Goal: Task Accomplishment & Management: Use online tool/utility

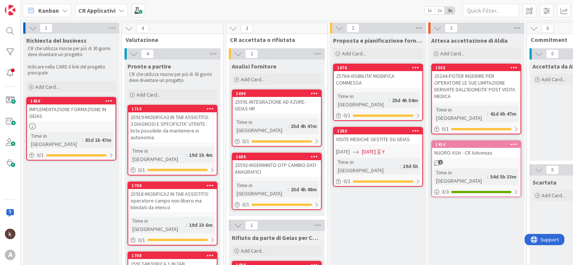
click at [115, 12] on div "CR Applicativi" at bounding box center [101, 10] width 53 height 13
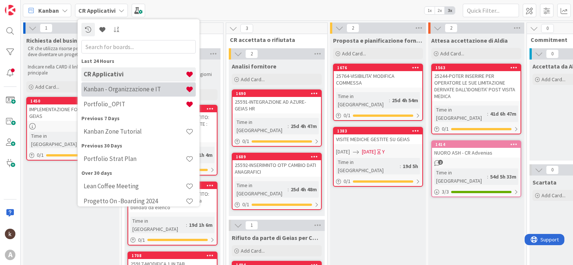
click at [115, 91] on h4 "Kanban - Organizzazione e IT" at bounding box center [135, 89] width 102 height 7
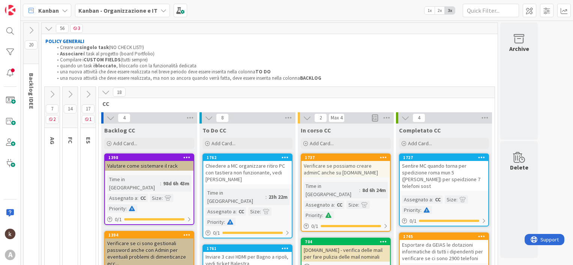
click at [69, 95] on icon at bounding box center [70, 94] width 8 height 8
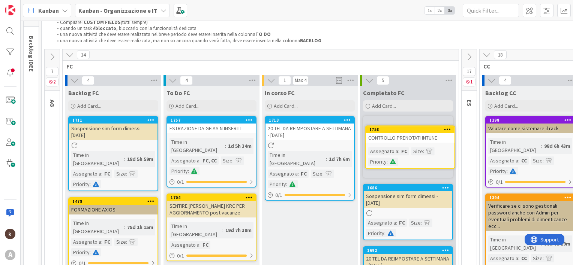
scroll to position [37, 0]
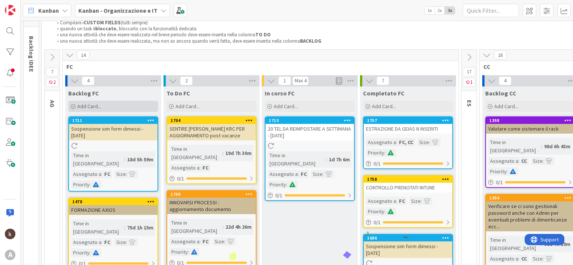
click at [120, 102] on div "Add Card..." at bounding box center [113, 106] width 90 height 11
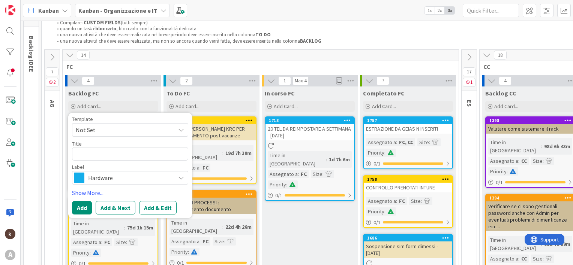
click at [118, 177] on span "Hardware" at bounding box center [129, 178] width 83 height 10
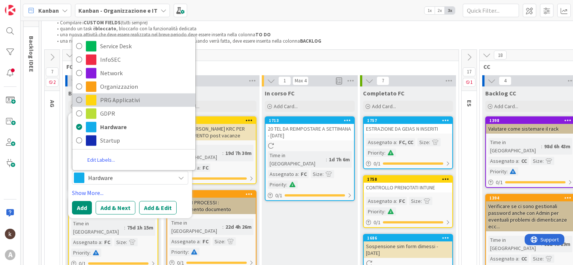
click at [117, 95] on span "PRG Applicativi" at bounding box center [145, 99] width 91 height 11
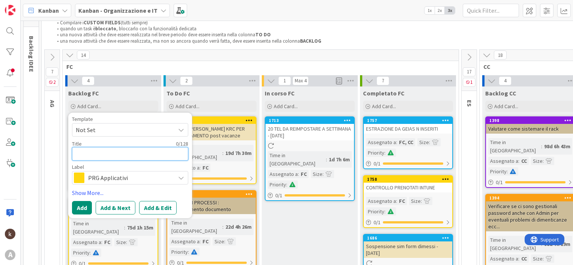
click at [115, 153] on textarea at bounding box center [130, 153] width 116 height 13
type textarea "x"
type textarea "A"
type textarea "x"
type textarea "AG"
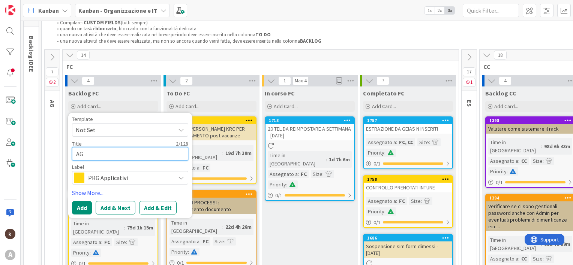
type textarea "x"
type textarea "AGG"
type textarea "x"
type textarea "AGGI"
type textarea "x"
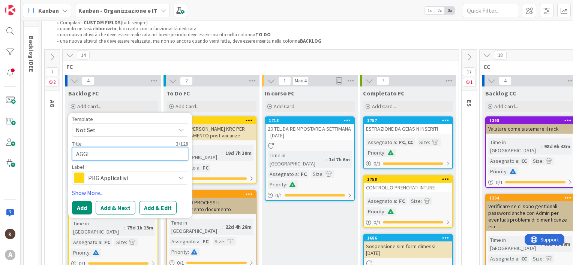
type textarea "AGGIO"
type textarea "x"
type textarea "AGGIOR"
type textarea "x"
type textarea "AGGIORN"
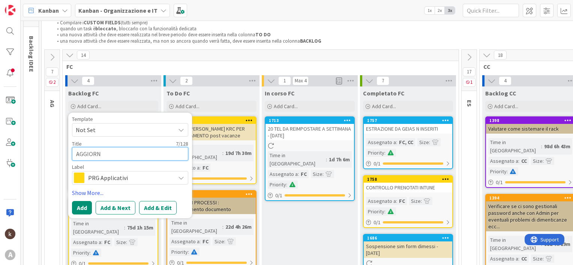
type textarea "x"
type textarea "AGGIORNA"
type textarea "x"
type textarea "AGGIORNAR"
type textarea "x"
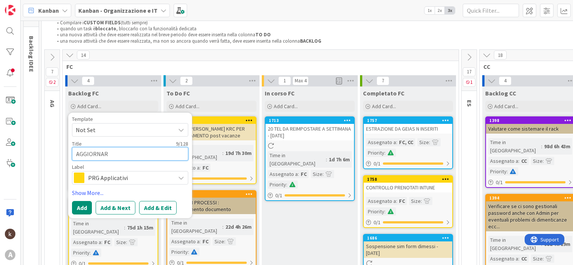
type textarea "AGGIORNARE"
type textarea "x"
type textarea "AGGIORNARE"
type textarea "x"
type textarea "AGGIORNARE c"
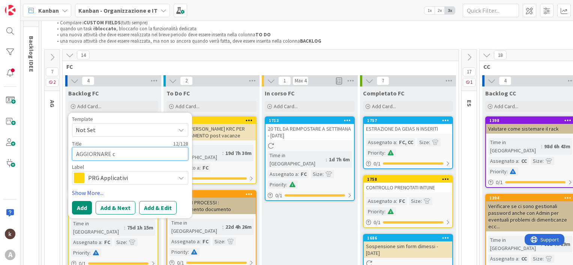
type textarea "x"
type textarea "AGGIORNARE cR"
type textarea "x"
type textarea "AGGIORNARE cR"
type textarea "x"
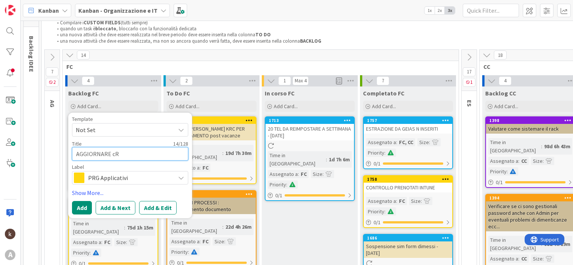
type textarea "AGGIORNARE cR N"
type textarea "x"
type textarea "AGGIORNARE cR NU"
type textarea "x"
type textarea "AGGIORNARE cR NUO"
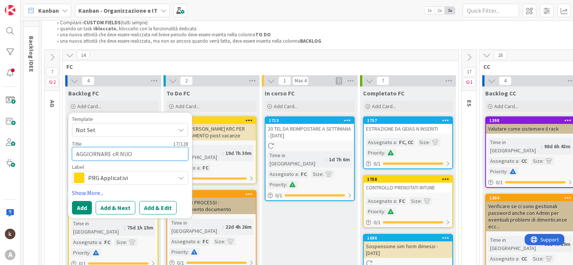
type textarea "x"
type textarea "AGGIORNARE cR NUOV"
type textarea "x"
type textarea "AGGIORNARE cR NUOVE"
type textarea "x"
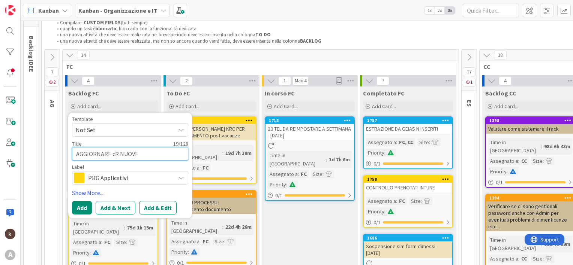
type textarea "AGGIORNARE cR NUOVE"
type textarea "x"
type textarea "AGGIORNARE cR NUOVE"
type textarea "x"
type textarea "AGGIORNARE cR NUOV"
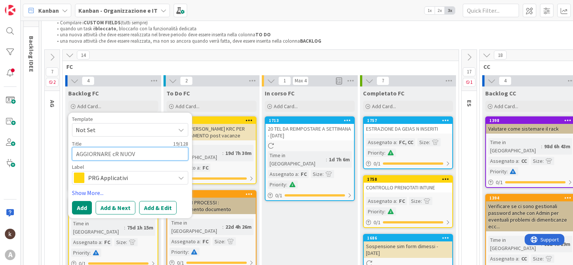
type textarea "x"
type textarea "AGGIORNARE cR NUO"
type textarea "x"
type textarea "AGGIORNARE cR NU"
type textarea "x"
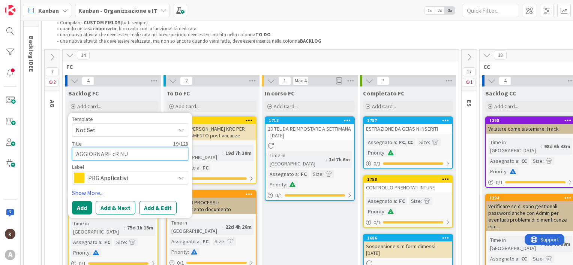
type textarea "AGGIORNARE cR N"
type textarea "x"
type textarea "AGGIORNARE cR"
type textarea "x"
type textarea "AGGIORNARE cR"
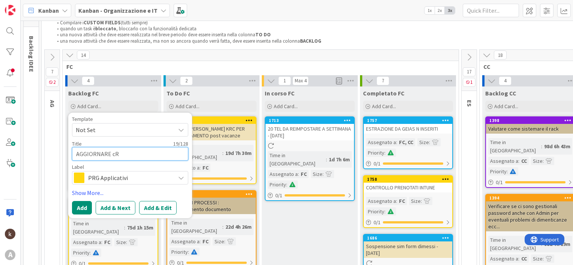
type textarea "x"
type textarea "AGGIORNARE c"
type textarea "x"
type textarea "AGGIORNARE"
type textarea "x"
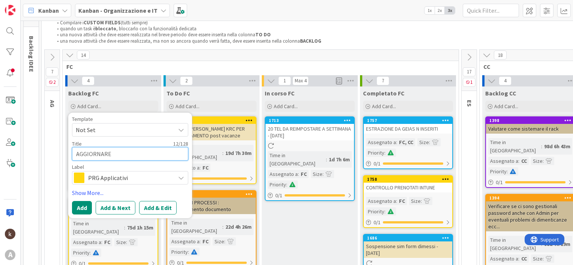
type textarea "AGGIORNARE"
type textarea "x"
type textarea "AGGIORNAR"
type textarea "x"
type textarea "AGGIORNA"
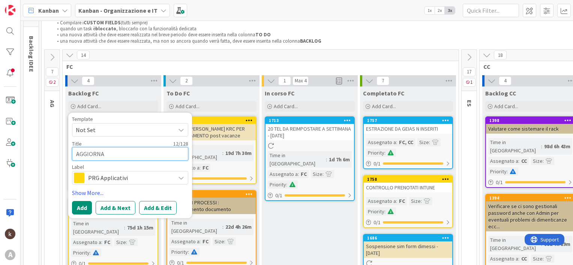
type textarea "x"
type textarea "AGGIORN"
type textarea "x"
type textarea "AGGIOR"
type textarea "x"
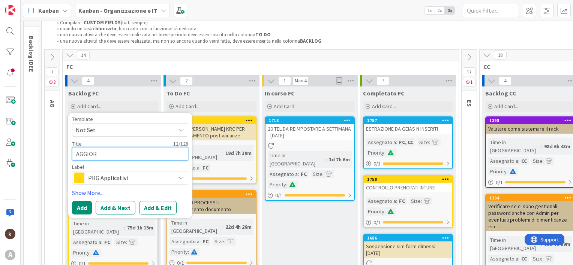
type textarea "AGGIO"
type textarea "x"
type textarea "AGGI"
type textarea "x"
type textarea "AGG"
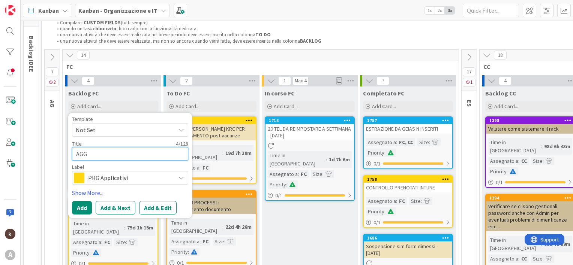
type textarea "x"
type textarea "AG"
type textarea "x"
type textarea "A"
type textarea "x"
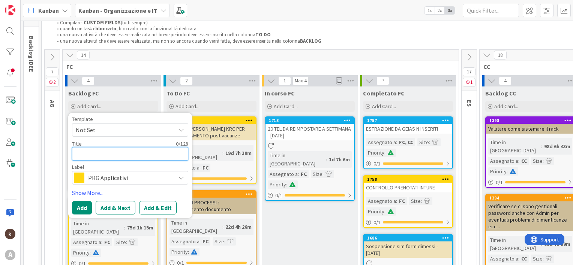
type textarea "C"
type textarea "x"
type textarea "CR"
type textarea "x"
type textarea "CR"
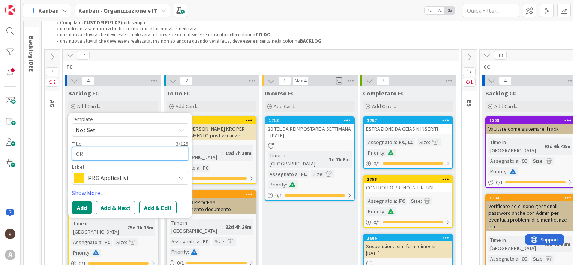
type textarea "x"
type textarea "CR N"
type textarea "x"
type textarea "CR NU"
type textarea "x"
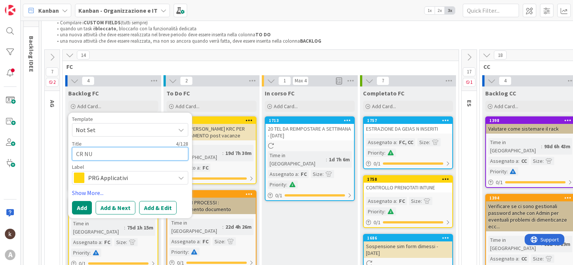
type textarea "CR NUO"
type textarea "x"
type textarea "CR NUOV"
type textarea "x"
type textarea "CR NUOVE"
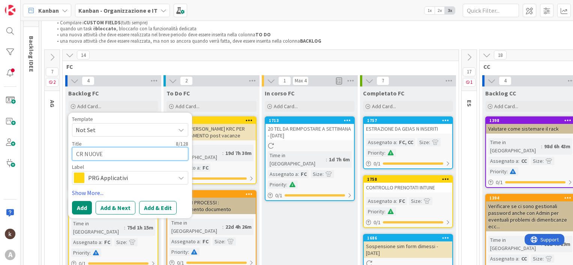
type textarea "x"
type textarea "CR NUOVE"
type textarea "x"
type textarea "CR NUOVE G"
type textarea "x"
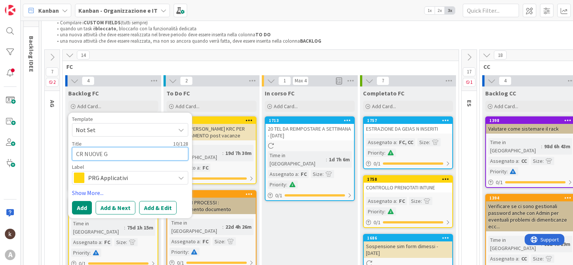
type textarea "CR NUOVE GE"
type textarea "x"
type textarea "CR NUOVE GEI"
type textarea "x"
type textarea "CR NUOVE GEIA"
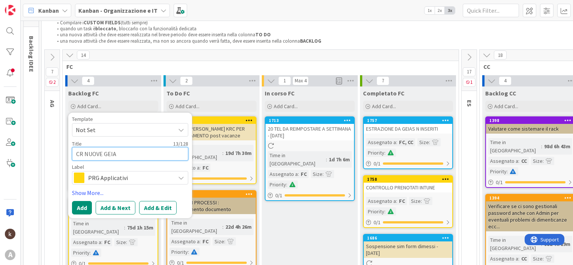
type textarea "x"
type textarea "CR NUOVE GEIAS"
type textarea "x"
type textarea "CR NUOVE GEIAS"
type textarea "x"
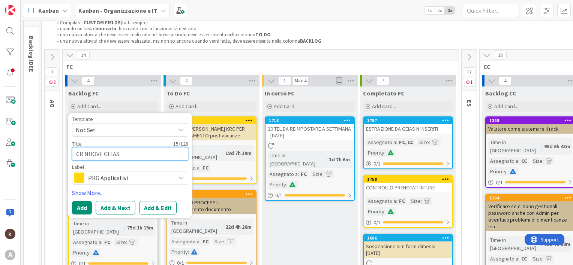
type textarea "CR NUOVE GEIAS P"
type textarea "x"
type textarea "CR NUOVE GEIAS PE"
type textarea "x"
type textarea "CR NUOVE GEIAS PER"
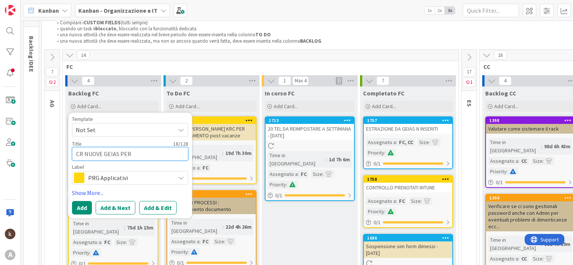
type textarea "x"
type textarea "CR NUOVE GEIAS PER"
type textarea "x"
type textarea "CR NUOVE GEIAS PER I"
type textarea "x"
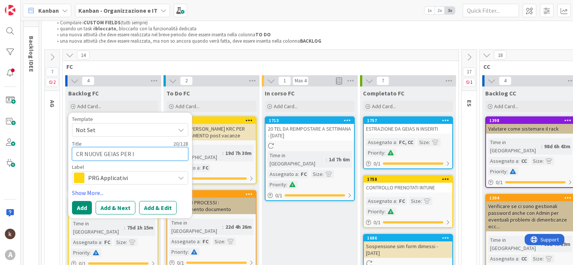
type textarea "CR NUOVE GEIAS PER IN"
type textarea "x"
type textarea "CR NUOVE GEIAS PER INS"
type textarea "x"
type textarea "CR NUOVE GEIAS PER INSE"
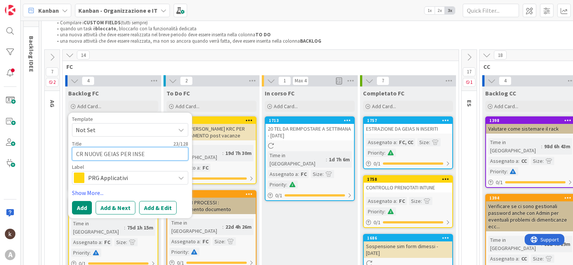
type textarea "x"
type textarea "CR NUOVE GEIAS PER INSER"
type textarea "x"
type textarea "CR NUOVE GEIAS PER INSERI"
type textarea "x"
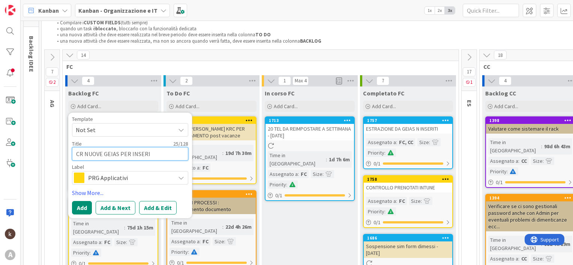
type textarea "CR NUOVE GEIAS PER INSERIM"
type textarea "x"
type textarea "CR NUOVE GEIAS PER INSERIME"
type textarea "x"
type textarea "CR NUOVE GEIAS PER INSERIMENT"
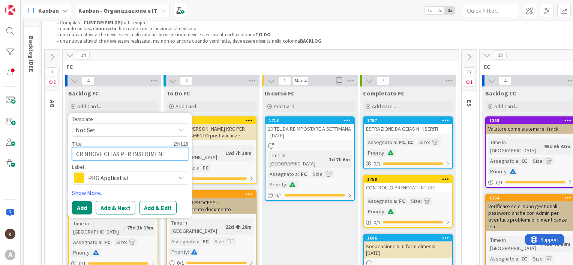
type textarea "x"
type textarea "CR NUOVE GEIAS PER INSERIMENTO"
type textarea "x"
type textarea "CR NUOVE GEIAS PER INSERIMENTO"
type textarea "x"
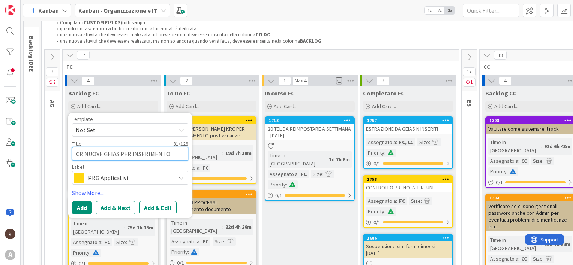
type textarea "CR NUOVE GEIAS PER INSERIMENTO D"
type textarea "x"
type textarea "CR NUOVE GEIAS PER INSERIMENTO DA"
type textarea "x"
type textarea "CR NUOVE GEIAS PER INSERIMENTO DAT"
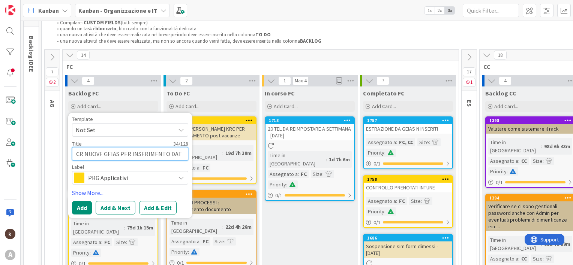
type textarea "x"
type textarea "CR NUOVE GEIAS PER INSERIMENTO DATI"
click at [95, 196] on link "Show More..." at bounding box center [130, 193] width 116 height 9
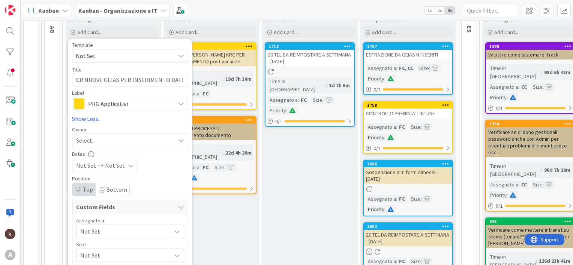
scroll to position [112, 0]
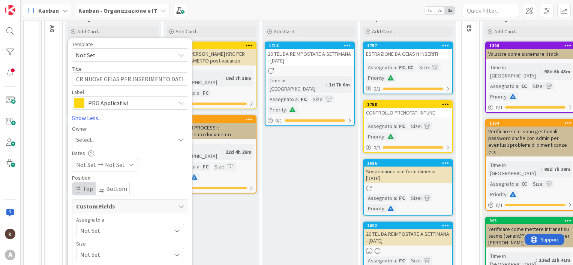
click at [98, 229] on span "Not Set" at bounding box center [125, 230] width 91 height 9
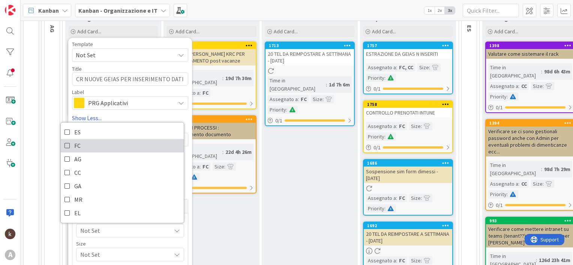
click at [96, 145] on link "FC" at bounding box center [122, 145] width 123 height 13
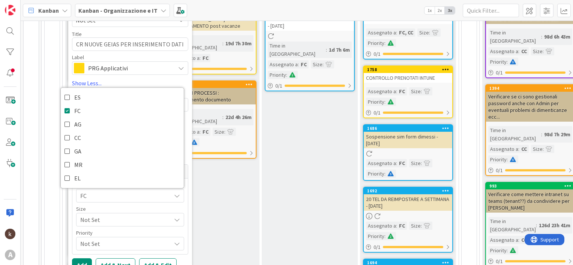
scroll to position [187, 0]
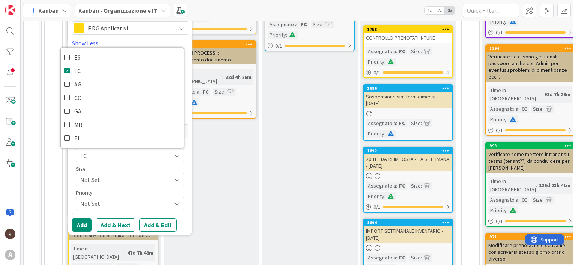
click at [102, 180] on span "Not Set" at bounding box center [123, 180] width 87 height 10
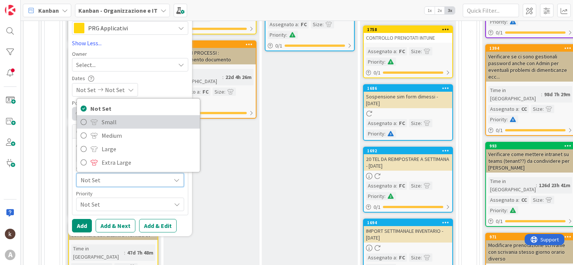
click at [106, 124] on span "Small" at bounding box center [149, 121] width 94 height 11
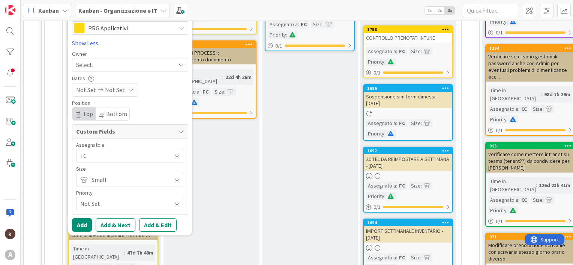
click at [108, 202] on span "Not Set" at bounding box center [123, 204] width 87 height 10
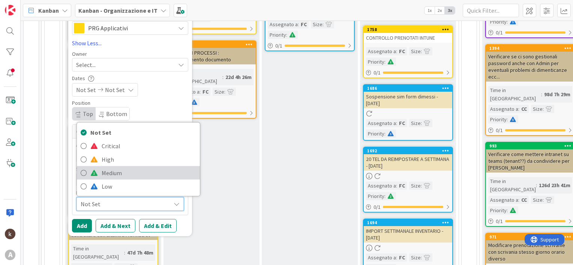
click at [108, 173] on span "Medium" at bounding box center [149, 172] width 94 height 11
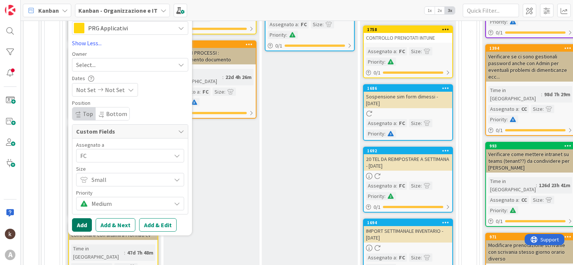
click at [81, 225] on button "Add" at bounding box center [82, 225] width 20 height 13
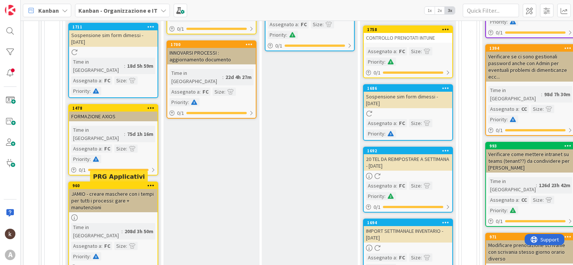
scroll to position [37, 0]
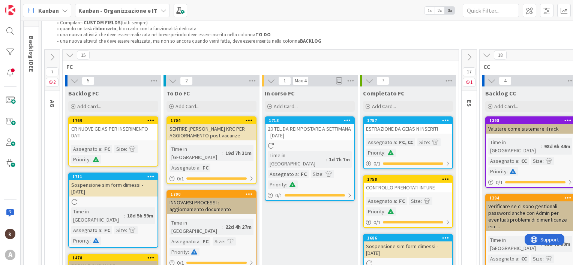
click at [130, 125] on div "CR NUOVE GEIAS PER INSERIMENTO DATI" at bounding box center [113, 132] width 88 height 16
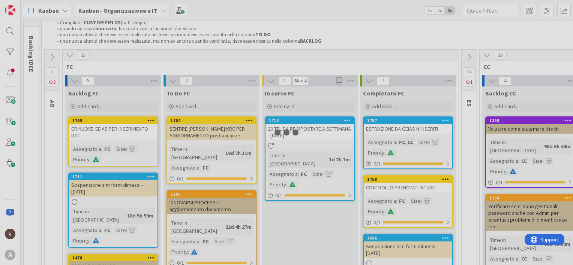
click at [130, 125] on div at bounding box center [286, 132] width 573 height 265
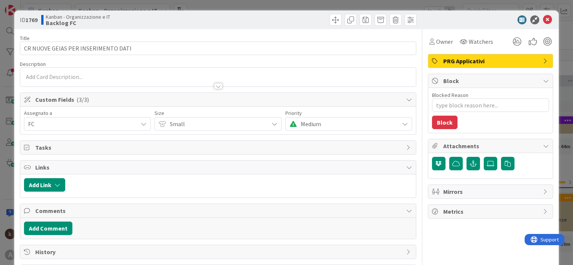
type textarea "x"
click at [214, 86] on div at bounding box center [218, 86] width 8 height 6
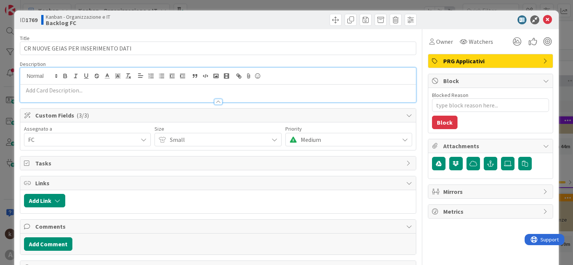
click at [144, 91] on p at bounding box center [218, 90] width 388 height 9
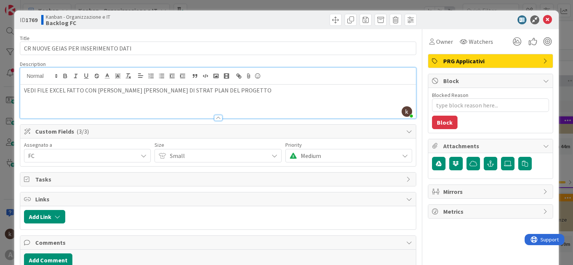
type textarea "x"
click at [52, 219] on button "Add Link" at bounding box center [44, 216] width 41 height 13
click at [76, 180] on span "Current Board" at bounding box center [74, 182] width 84 height 10
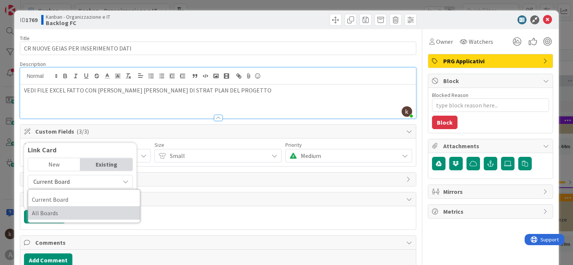
click at [74, 211] on span "All Boards" at bounding box center [84, 213] width 104 height 11
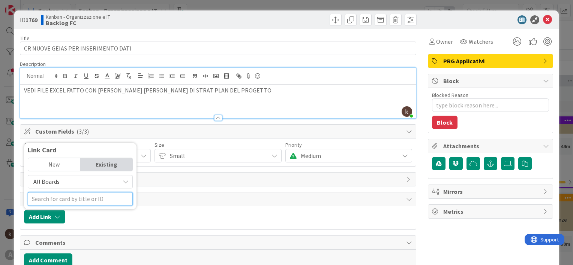
click at [73, 195] on input "text" at bounding box center [80, 198] width 105 height 13
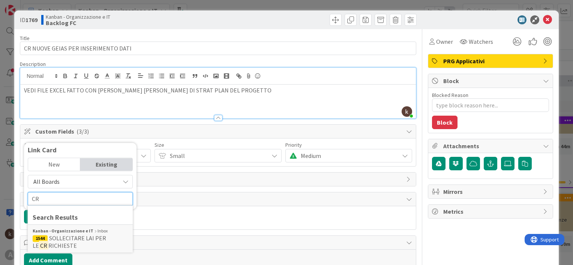
type input "CR"
click at [69, 180] on span "All Boards" at bounding box center [74, 182] width 84 height 10
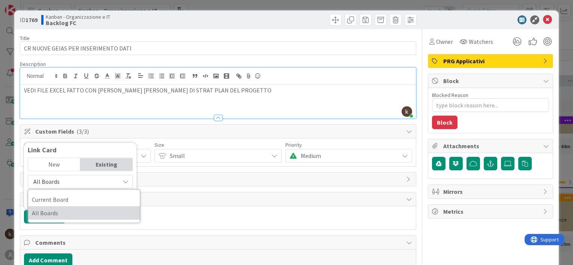
click at [77, 214] on span "All Boards" at bounding box center [84, 213] width 104 height 11
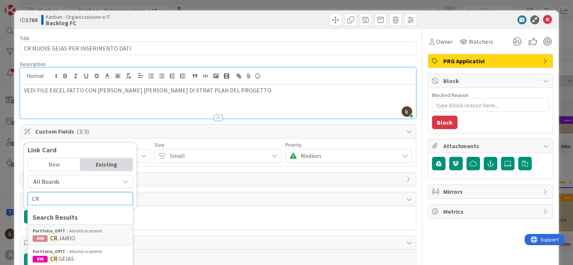
click at [74, 196] on input "CR" at bounding box center [80, 198] width 105 height 13
click at [78, 257] on span "898 CR GEIAS" at bounding box center [80, 258] width 95 height 7
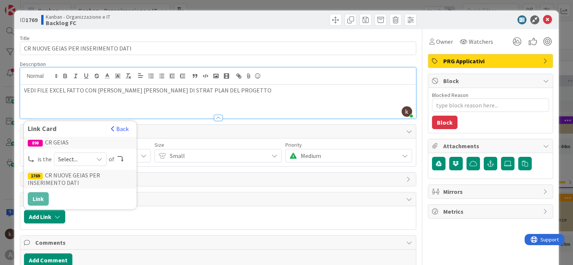
click at [91, 159] on div "Select..." at bounding box center [80, 159] width 52 height 13
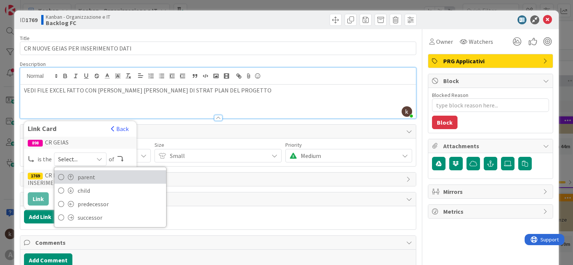
click at [84, 174] on span "parent" at bounding box center [120, 177] width 85 height 11
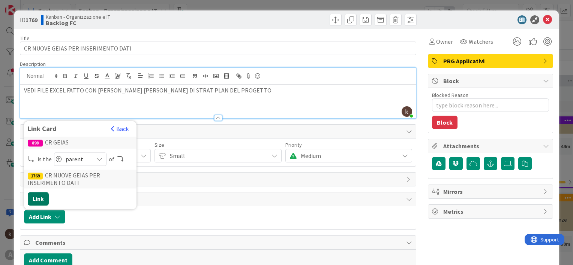
click at [38, 199] on button "Link" at bounding box center [38, 198] width 21 height 13
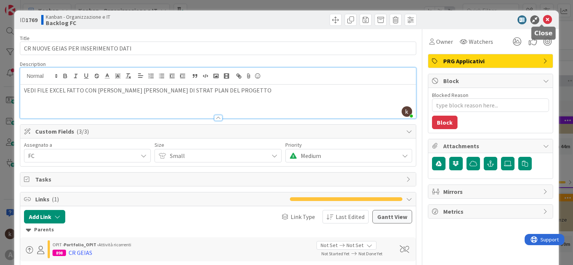
click at [543, 20] on icon at bounding box center [547, 19] width 9 height 9
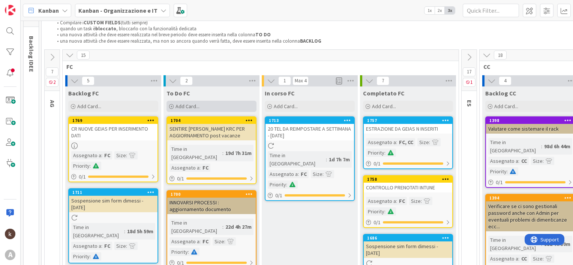
click at [189, 106] on span "Add Card..." at bounding box center [187, 106] width 24 height 7
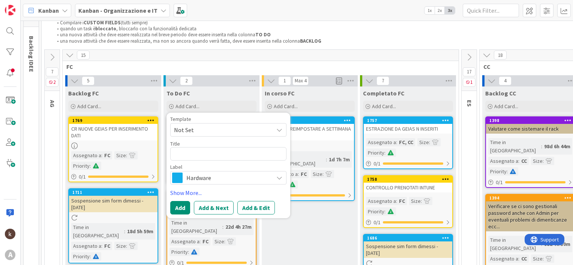
click at [209, 178] on span "Hardware" at bounding box center [227, 178] width 83 height 10
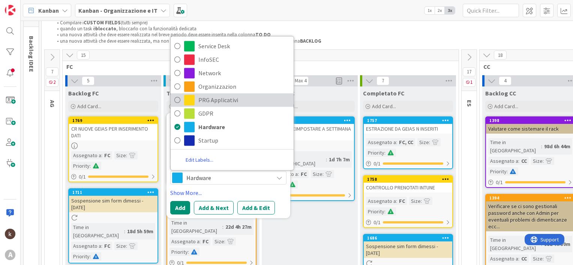
click at [217, 102] on span "PRG Applicativi" at bounding box center [243, 99] width 91 height 11
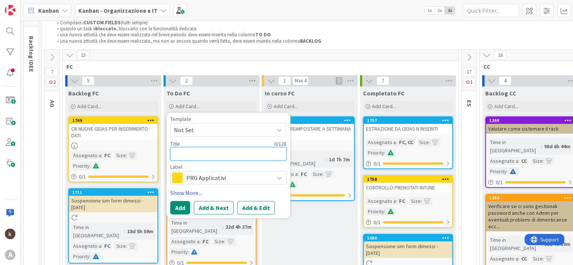
click at [216, 159] on textarea at bounding box center [228, 153] width 116 height 13
type textarea "x"
type textarea "C"
type textarea "x"
type textarea "CO"
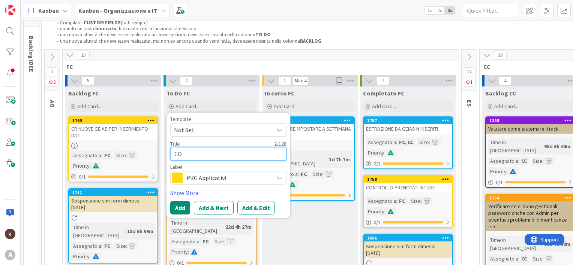
type textarea "x"
type textarea "CON"
type textarea "x"
type textarea "CONF"
type textarea "x"
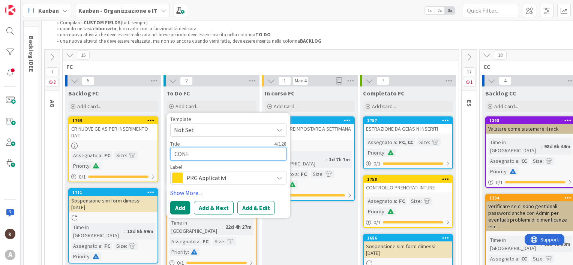
type textarea "CONFE"
type textarea "x"
type textarea "CONFER"
type textarea "x"
type textarea "CONFERM"
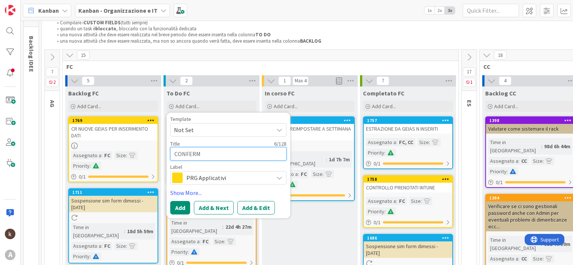
type textarea "x"
type textarea "CONFERMA"
type textarea "x"
type textarea "CONFERMA"
type textarea "x"
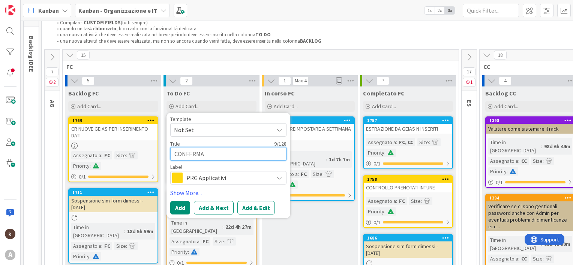
type textarea "CONFERMA D"
type textarea "x"
type textarea "CONFERMA DI"
type textarea "x"
type textarea "CONFERMA DI"
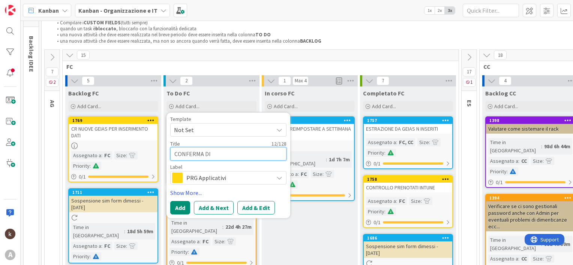
type textarea "x"
type textarea "CONFERMA DI R"
type textarea "x"
type textarea "CONFERMA DI"
type textarea "x"
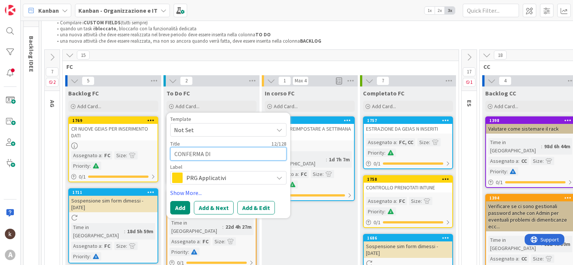
type textarea "CONFERMA DI"
type textarea "x"
type textarea "CONFERMA D"
type textarea "x"
type textarea "CONFERMA"
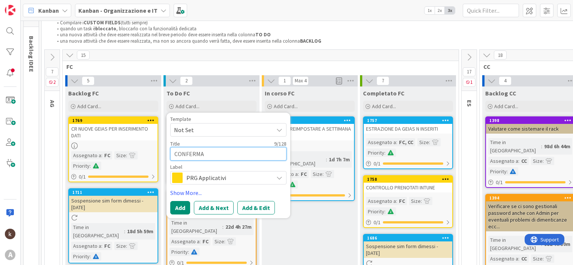
type textarea "x"
type textarea "CONFERMA"
type textarea "x"
type textarea "CONFERM"
type textarea "x"
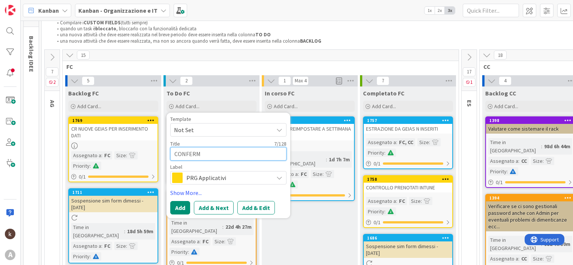
type textarea "CONFER"
type textarea "x"
type textarea "CONFE"
type textarea "x"
type textarea "CONF"
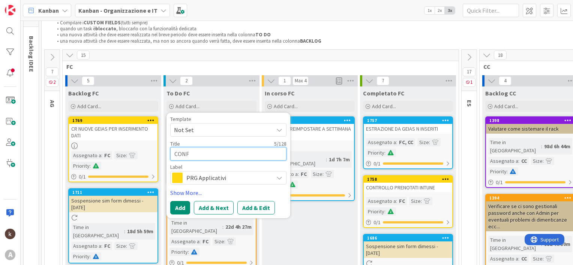
type textarea "x"
type textarea "CON"
type textarea "x"
type textarea "CO"
type textarea "x"
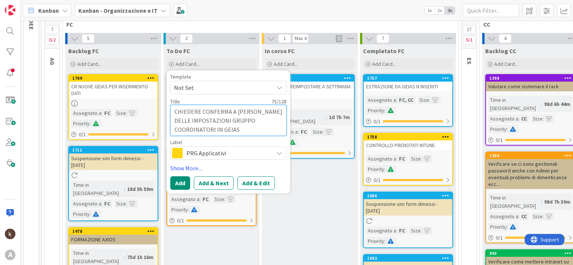
scroll to position [112, 0]
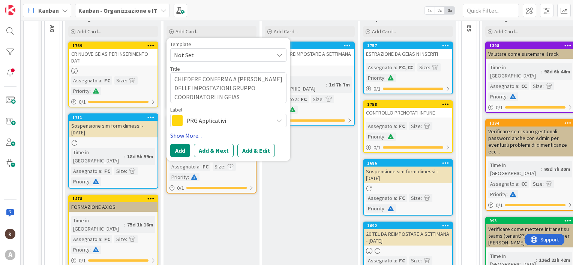
click at [184, 138] on link "Show More..." at bounding box center [228, 135] width 116 height 9
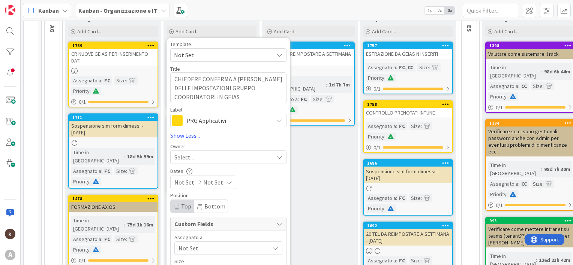
click at [190, 249] on span "Not Set" at bounding box center [223, 248] width 91 height 9
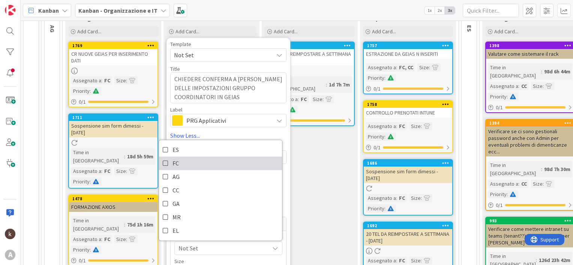
click at [183, 163] on link "FC" at bounding box center [220, 163] width 123 height 13
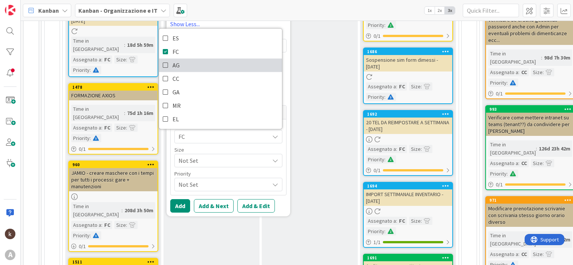
scroll to position [225, 0]
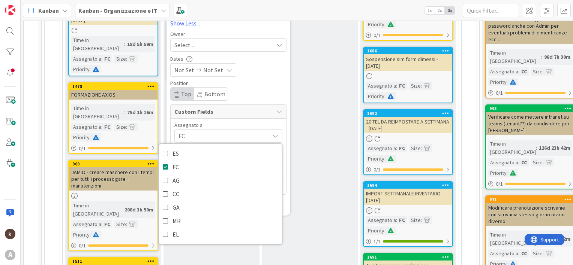
click at [216, 123] on div "Assegnato a" at bounding box center [228, 125] width 108 height 5
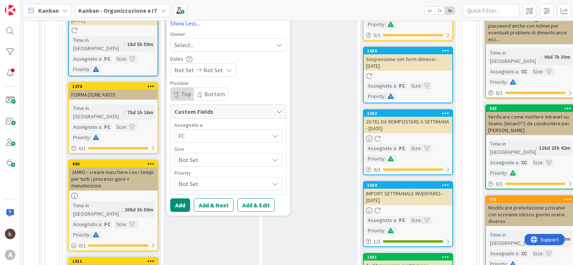
click at [205, 163] on span "Not Set" at bounding box center [221, 160] width 87 height 10
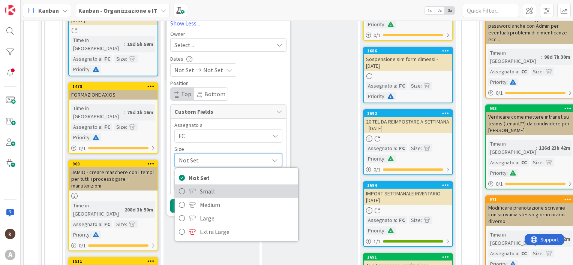
click at [195, 192] on span at bounding box center [192, 192] width 7 height 6
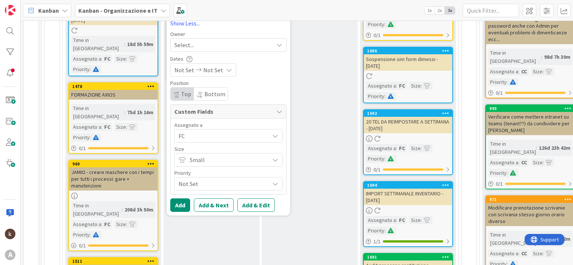
click at [195, 181] on span "Not Set" at bounding box center [221, 184] width 87 height 10
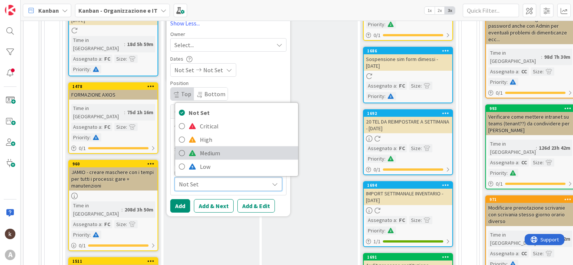
click at [198, 148] on link "Medium" at bounding box center [236, 153] width 123 height 13
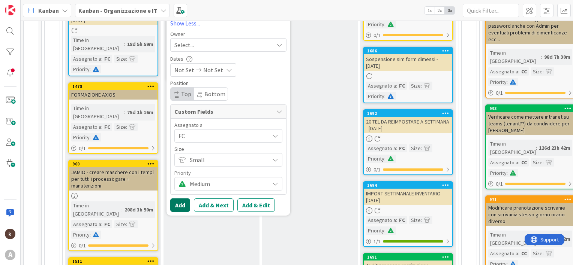
click at [184, 206] on button "Add" at bounding box center [180, 205] width 20 height 13
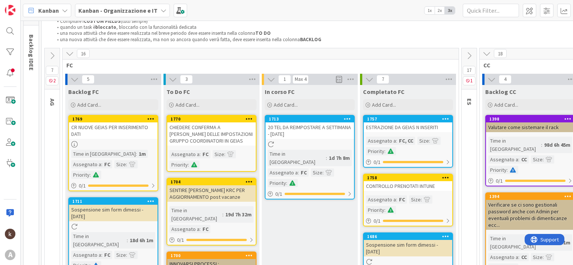
scroll to position [37, 0]
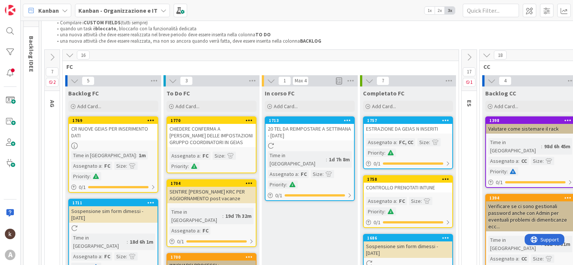
click at [221, 138] on div "CHIEDERE CONFERMA A [PERSON_NAME] DELLE IMPOSTAZIONI GRUPPO COORDINATORI IN GEI…" at bounding box center [211, 135] width 88 height 23
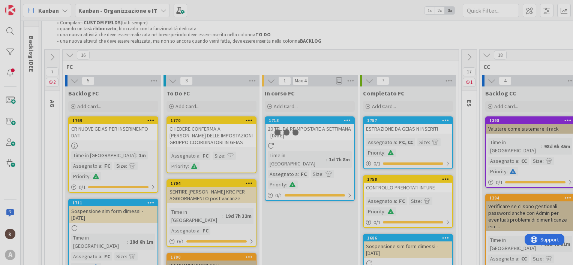
click at [221, 138] on div at bounding box center [286, 132] width 573 height 265
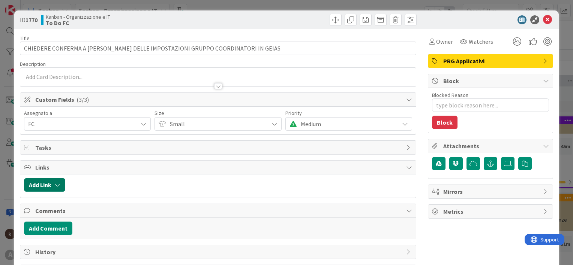
click at [45, 179] on button "Add Link" at bounding box center [44, 184] width 41 height 13
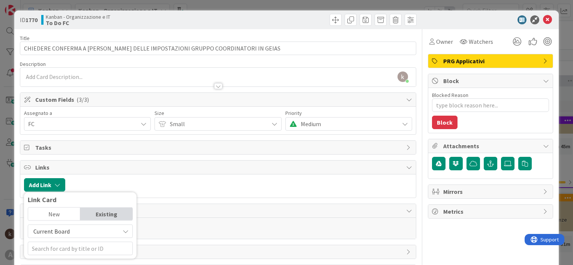
click at [70, 79] on div at bounding box center [217, 83] width 395 height 8
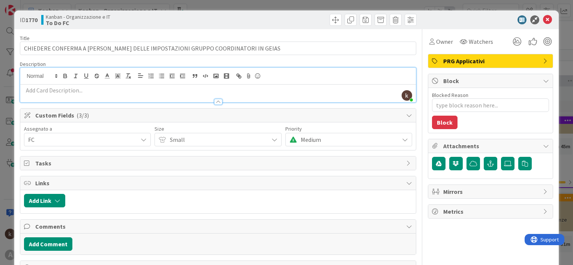
click at [88, 91] on p at bounding box center [218, 90] width 388 height 9
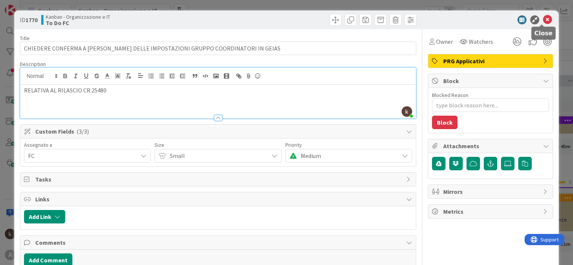
click at [543, 18] on icon at bounding box center [547, 19] width 9 height 9
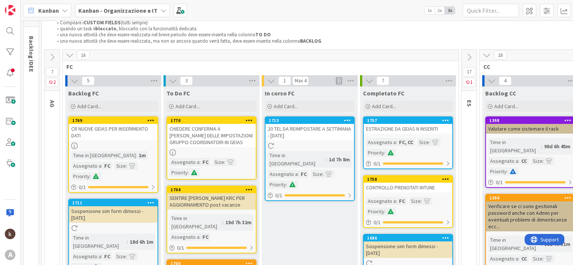
click at [241, 138] on div "CHIEDERE CONFERMA A [PERSON_NAME] DELLE IMPOSTAZIONI GRUPPO COORDINATORI IN GEI…" at bounding box center [211, 135] width 88 height 23
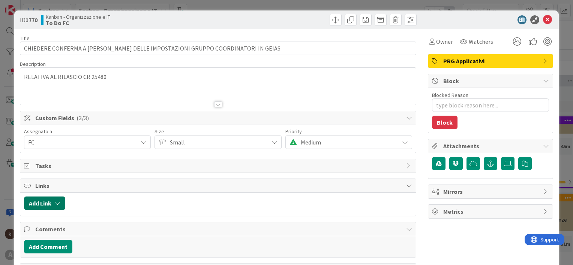
click at [55, 207] on button "Add Link" at bounding box center [44, 203] width 41 height 13
click at [66, 168] on span "Current Board" at bounding box center [51, 168] width 36 height 7
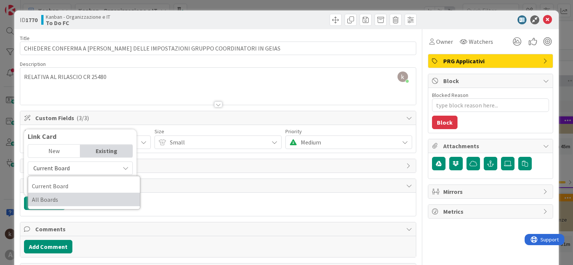
click at [63, 204] on span "All Boards" at bounding box center [84, 199] width 104 height 11
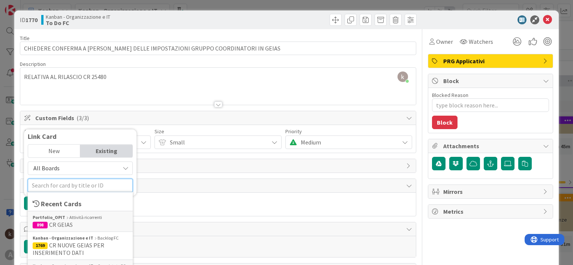
click at [63, 185] on input "text" at bounding box center [80, 185] width 105 height 13
click at [61, 224] on span "CR GEIAS" at bounding box center [61, 224] width 24 height 7
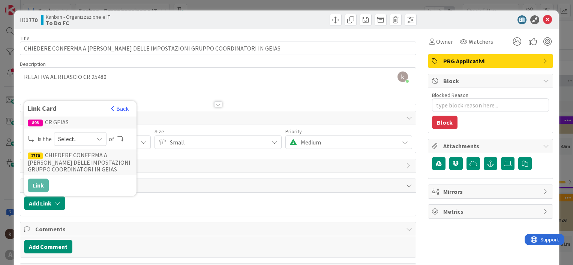
click at [71, 137] on span "Select..." at bounding box center [73, 139] width 31 height 10
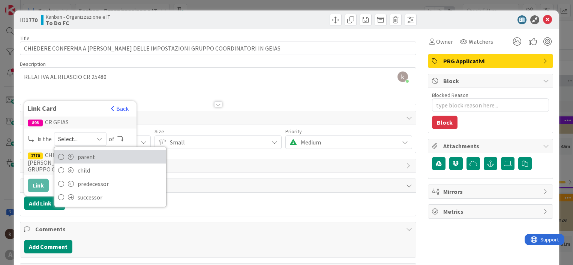
click at [78, 157] on span "parent" at bounding box center [120, 156] width 85 height 11
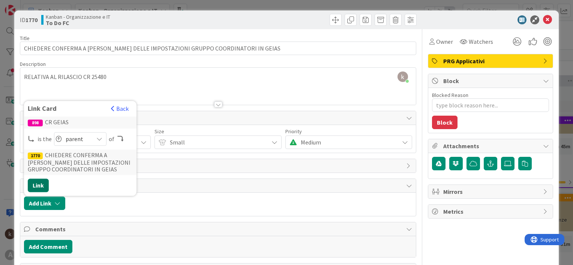
click at [45, 182] on button "Link" at bounding box center [38, 185] width 21 height 13
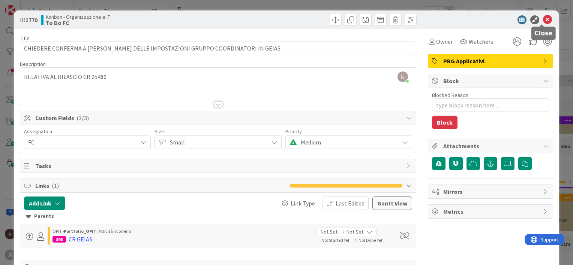
click at [544, 21] on icon at bounding box center [547, 19] width 9 height 9
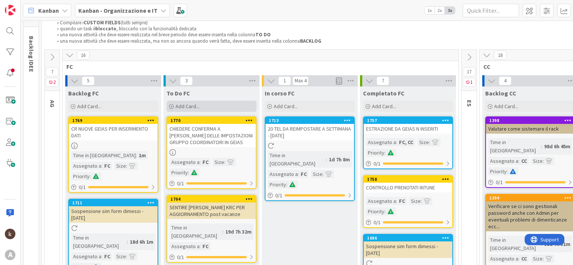
click at [194, 106] on span "Add Card..." at bounding box center [187, 106] width 24 height 7
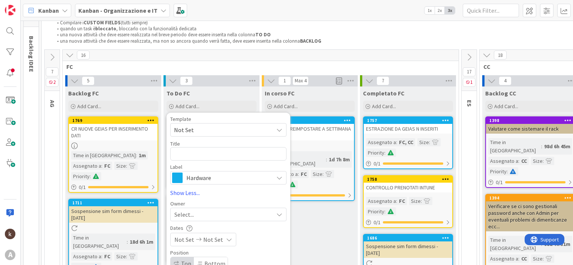
click at [200, 177] on span "Hardware" at bounding box center [227, 178] width 83 height 10
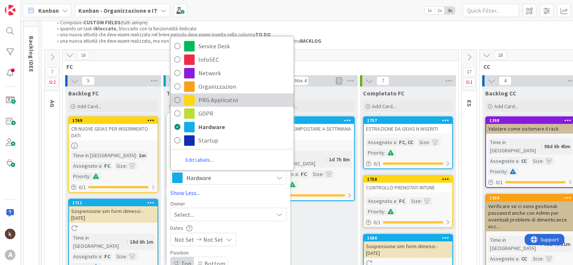
click at [222, 101] on span "PRG Applicativi" at bounding box center [243, 99] width 91 height 11
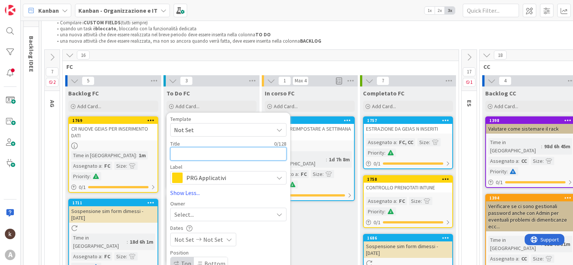
click at [208, 156] on textarea at bounding box center [228, 153] width 116 height 13
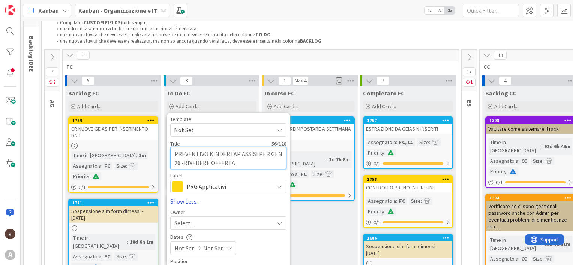
scroll to position [75, 0]
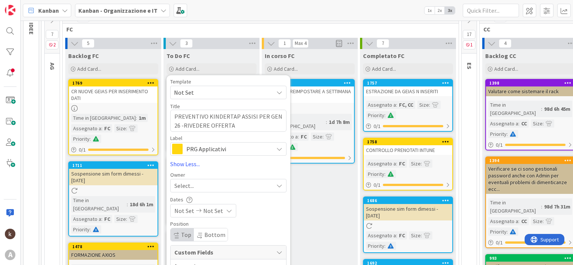
click at [207, 192] on div "Select..." at bounding box center [228, 185] width 116 height 13
click at [209, 165] on link "Show Less..." at bounding box center [228, 164] width 116 height 9
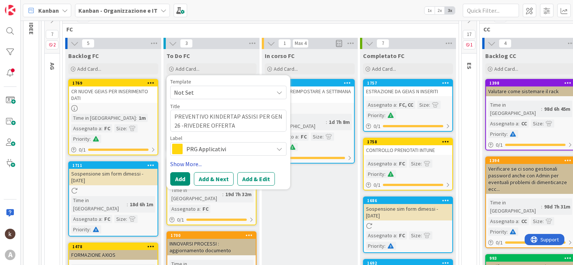
click at [196, 167] on link "Show More..." at bounding box center [228, 164] width 116 height 9
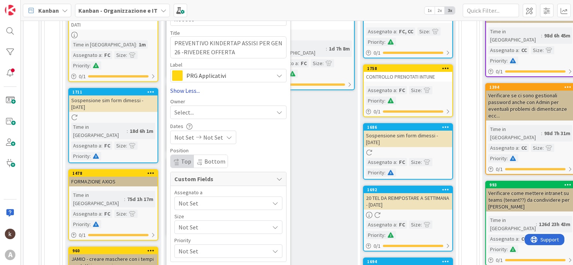
scroll to position [150, 0]
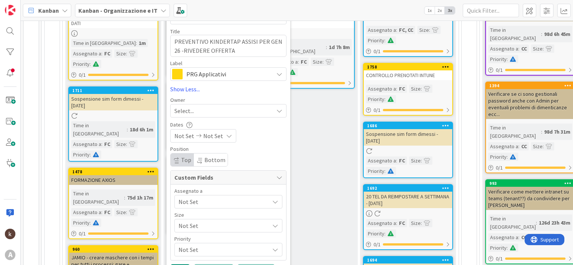
click at [190, 204] on span "Not Set" at bounding box center [223, 202] width 91 height 9
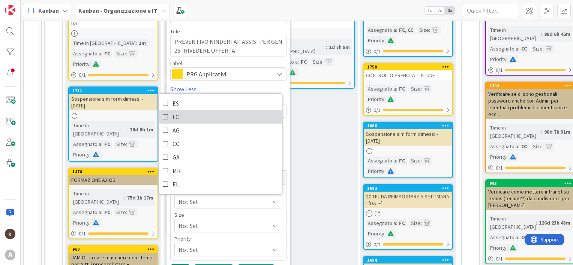
click at [179, 118] on link "FC" at bounding box center [220, 117] width 123 height 13
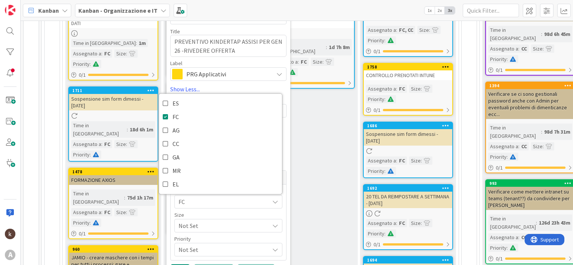
click at [190, 227] on span "Not Set" at bounding box center [221, 226] width 87 height 10
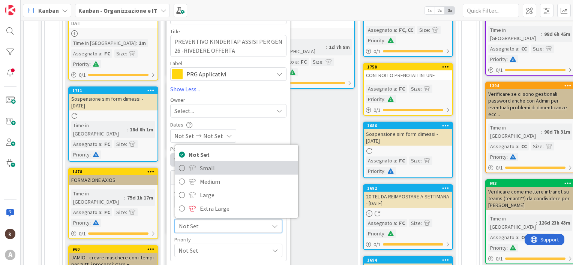
click at [202, 163] on span "Small" at bounding box center [247, 168] width 94 height 11
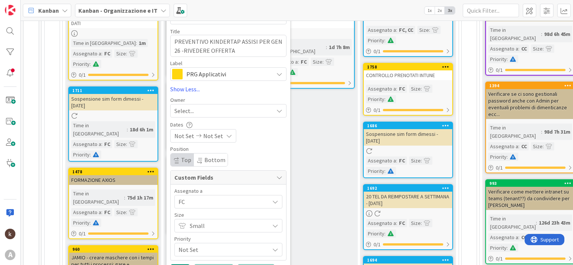
click at [190, 249] on span "Not Set" at bounding box center [221, 250] width 87 height 10
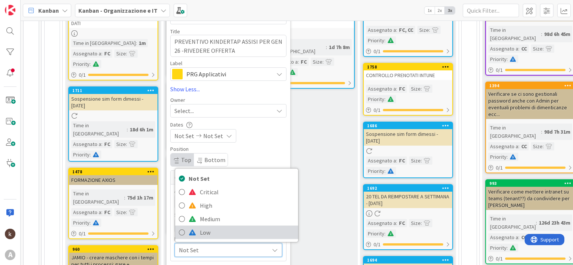
click at [196, 232] on link "Low" at bounding box center [236, 232] width 123 height 13
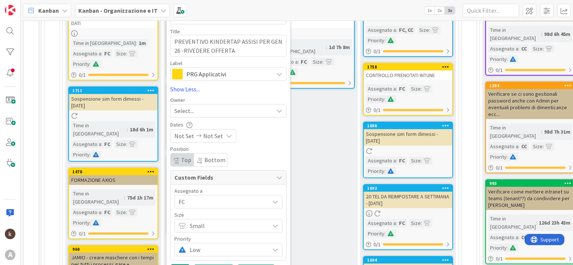
scroll to position [225, 0]
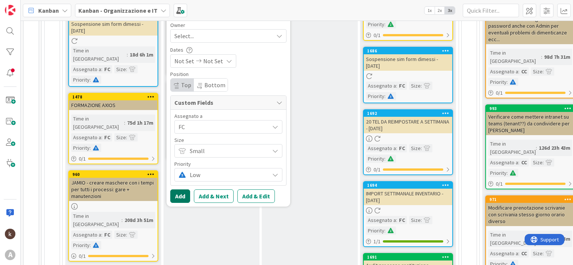
click at [180, 192] on button "Add" at bounding box center [180, 196] width 20 height 13
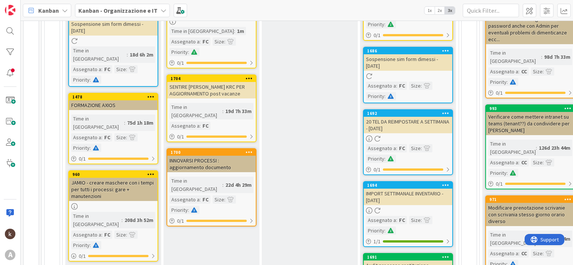
scroll to position [37, 0]
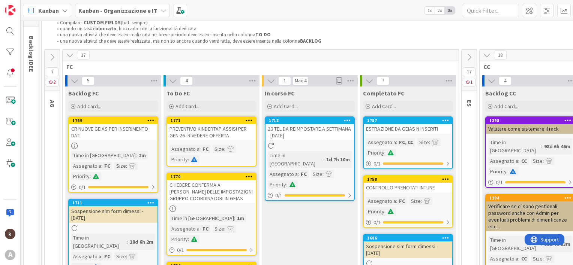
click at [217, 150] on div "Size" at bounding box center [219, 149] width 12 height 8
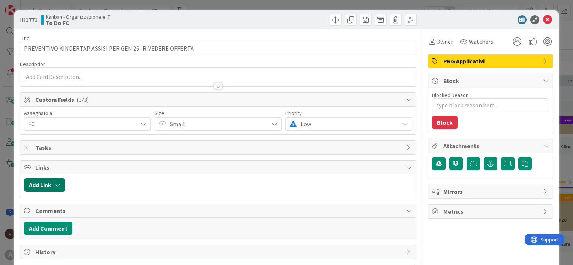
click at [57, 185] on icon "button" at bounding box center [57, 185] width 6 height 6
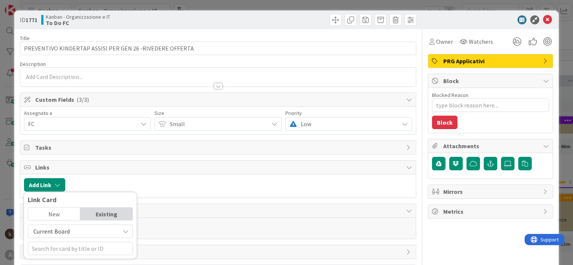
click at [65, 235] on span "Current Board" at bounding box center [74, 231] width 84 height 10
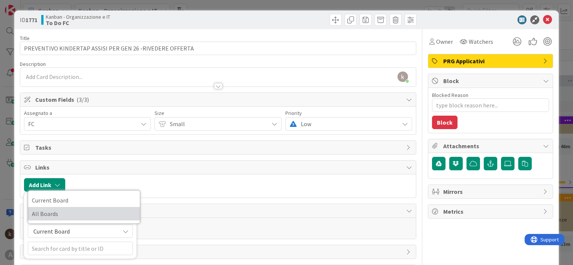
click at [62, 211] on span "All Boards" at bounding box center [84, 213] width 104 height 11
click at [66, 229] on span "All Boards" at bounding box center [74, 231] width 84 height 10
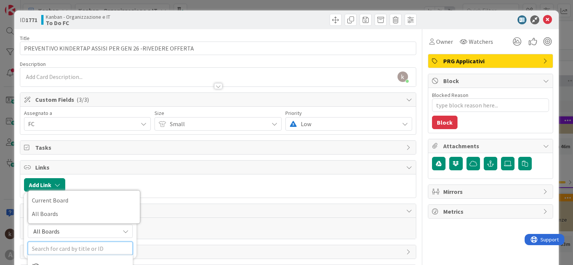
click at [65, 248] on input "text" at bounding box center [80, 248] width 105 height 13
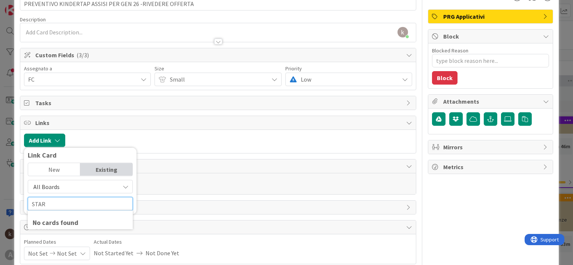
scroll to position [75, 0]
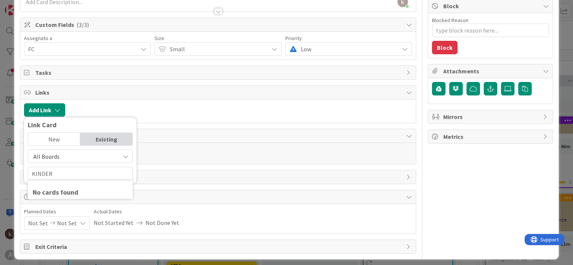
click at [73, 160] on span "All Boards" at bounding box center [74, 156] width 84 height 10
click at [67, 190] on span "All Boards" at bounding box center [84, 187] width 104 height 11
click at [67, 173] on input "KINDER" at bounding box center [80, 173] width 105 height 13
click at [66, 154] on span "All Boards" at bounding box center [74, 156] width 84 height 10
click at [65, 181] on link "All Boards" at bounding box center [84, 187] width 112 height 13
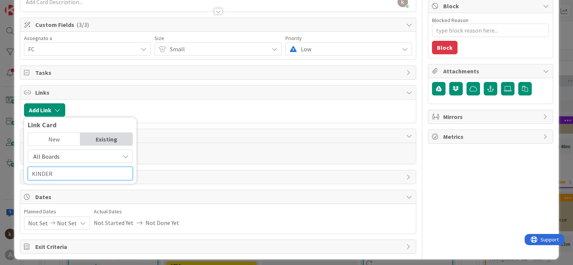
click at [65, 175] on input "KINDER" at bounding box center [80, 173] width 105 height 13
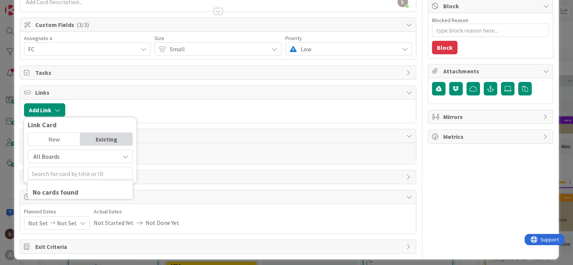
click at [81, 108] on div at bounding box center [240, 109] width 343 height 13
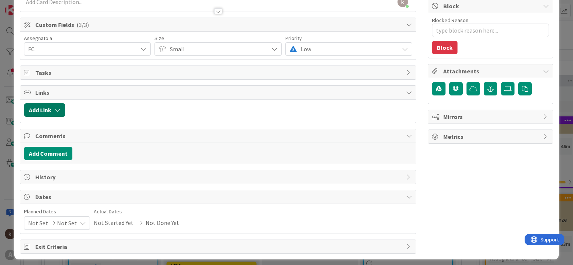
click at [49, 114] on button "Add Link" at bounding box center [44, 109] width 41 height 13
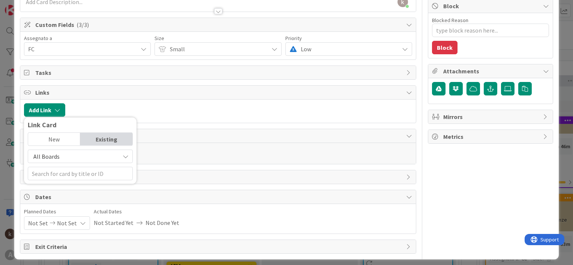
click at [52, 156] on span "All Boards" at bounding box center [46, 156] width 26 height 7
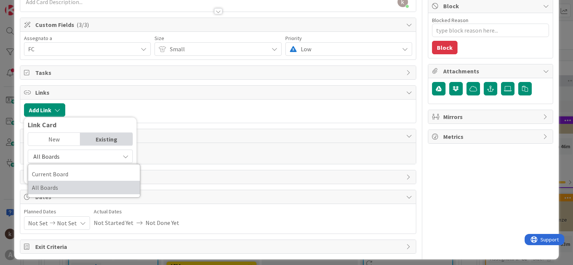
click at [54, 186] on span "All Boards" at bounding box center [84, 187] width 104 height 11
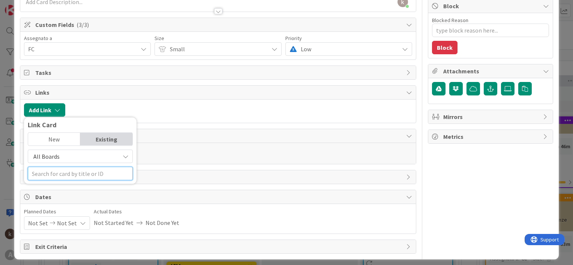
click at [54, 174] on input "text" at bounding box center [80, 173] width 105 height 13
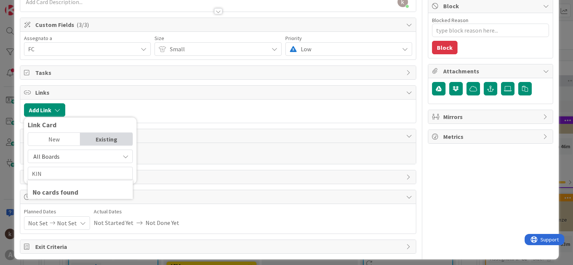
click at [167, 112] on div at bounding box center [240, 109] width 343 height 13
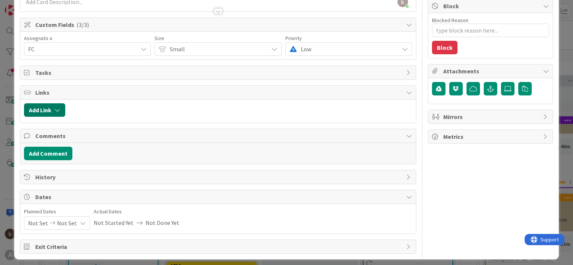
click at [58, 112] on button "Add Link" at bounding box center [44, 109] width 41 height 13
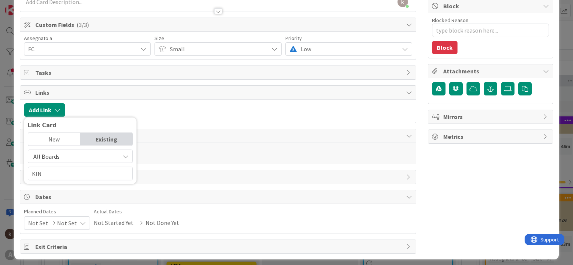
click at [57, 139] on div "New" at bounding box center [54, 139] width 52 height 13
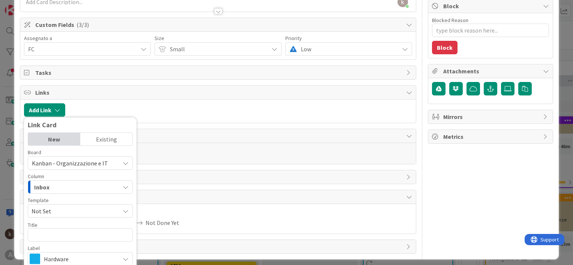
click at [91, 143] on div "Existing" at bounding box center [106, 139] width 52 height 13
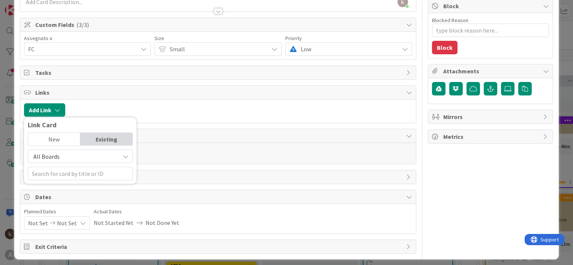
click at [76, 158] on span "All Boards" at bounding box center [74, 156] width 84 height 10
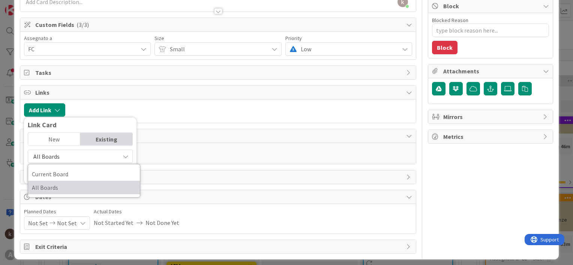
click at [58, 186] on span "All Boards" at bounding box center [84, 187] width 104 height 11
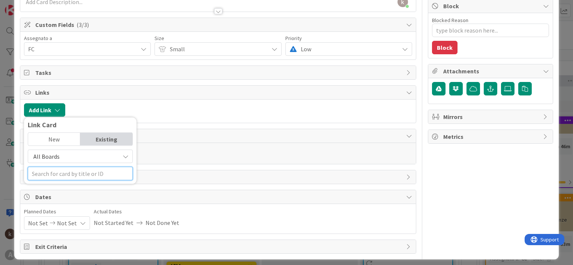
click at [58, 174] on input "text" at bounding box center [80, 173] width 105 height 13
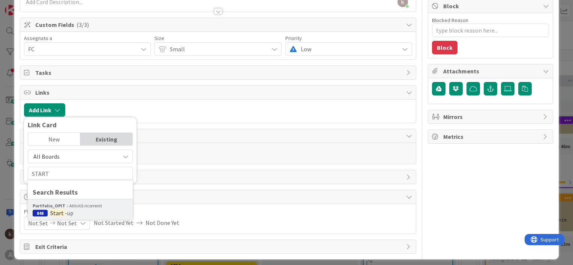
click at [93, 216] on div "Portfolio_OPIT Attività ricorrenti 848 Start -up" at bounding box center [80, 209] width 105 height 21
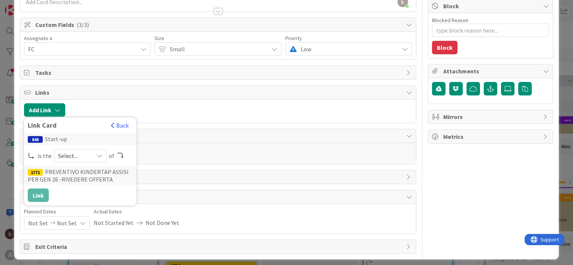
click at [72, 156] on span "Select..." at bounding box center [73, 156] width 31 height 10
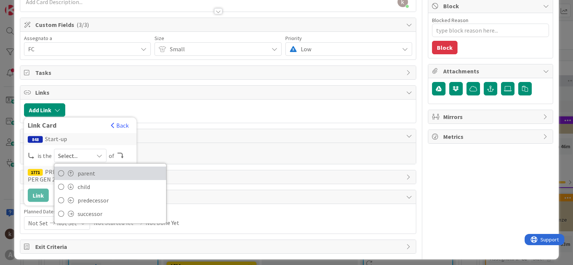
drag, startPoint x: 94, startPoint y: 166, endPoint x: 93, endPoint y: 171, distance: 4.3
click at [94, 168] on span "parent" at bounding box center [120, 173] width 85 height 11
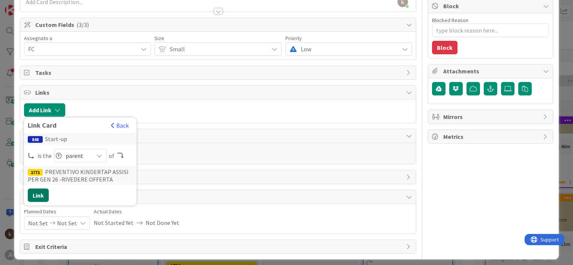
click at [37, 195] on button "Link" at bounding box center [38, 195] width 21 height 13
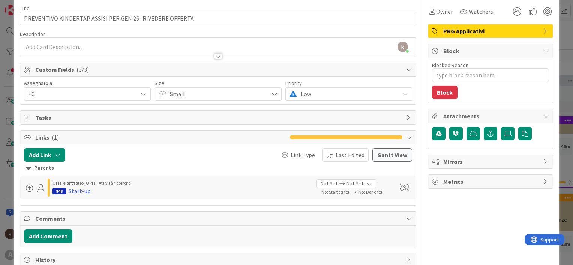
scroll to position [0, 0]
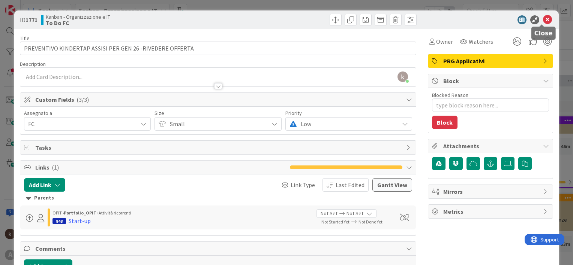
click at [543, 22] on icon at bounding box center [547, 19] width 9 height 9
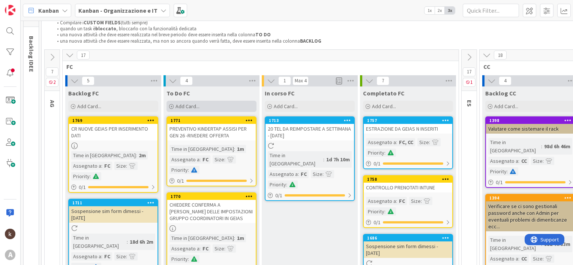
click at [189, 105] on span "Add Card..." at bounding box center [187, 106] width 24 height 7
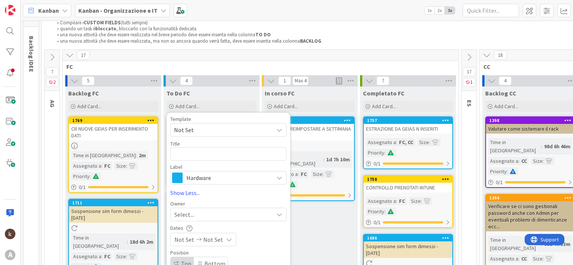
click at [201, 181] on span "Hardware" at bounding box center [227, 178] width 83 height 10
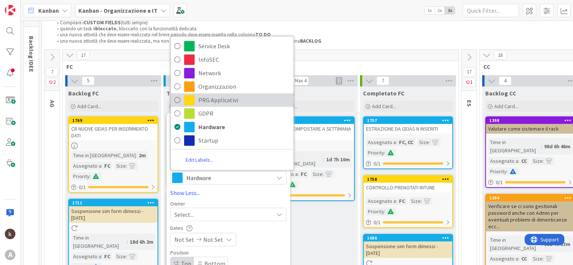
click at [213, 101] on span "PRG Applicativi" at bounding box center [243, 99] width 91 height 11
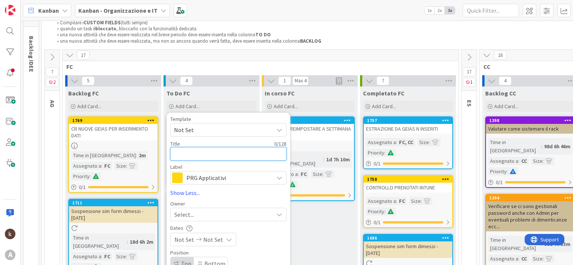
click at [198, 153] on textarea at bounding box center [228, 153] width 116 height 13
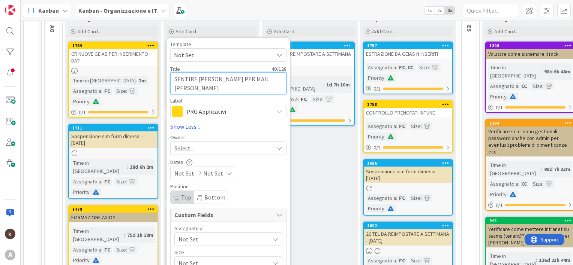
scroll to position [187, 0]
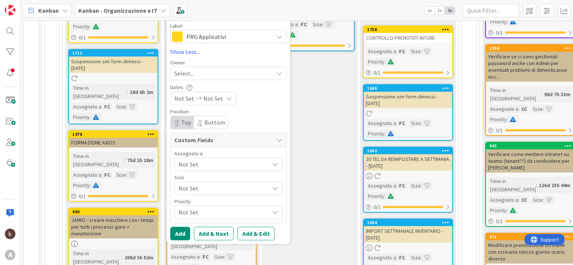
click at [189, 166] on span "Not Set" at bounding box center [223, 164] width 91 height 9
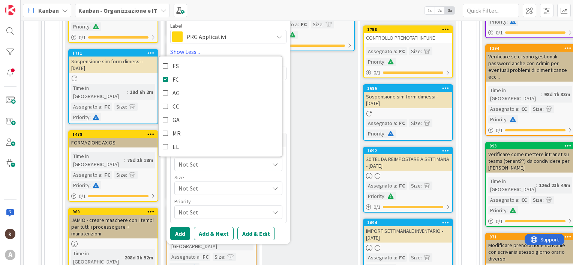
click at [191, 193] on span "Not Set" at bounding box center [221, 188] width 87 height 10
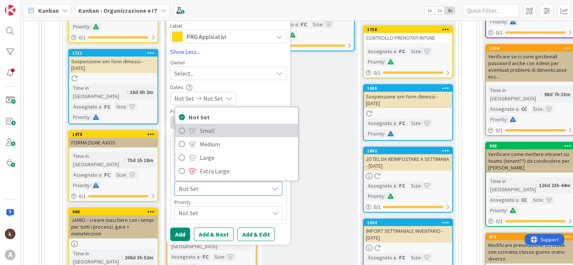
click at [194, 135] on link "Small" at bounding box center [236, 130] width 123 height 13
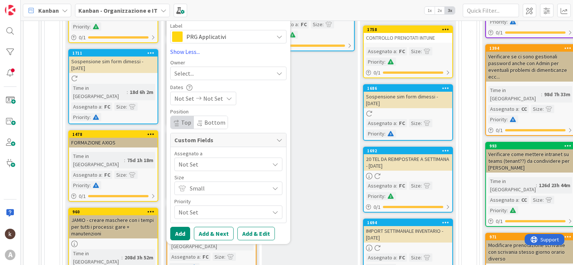
click at [190, 214] on span "Not Set" at bounding box center [221, 212] width 87 height 10
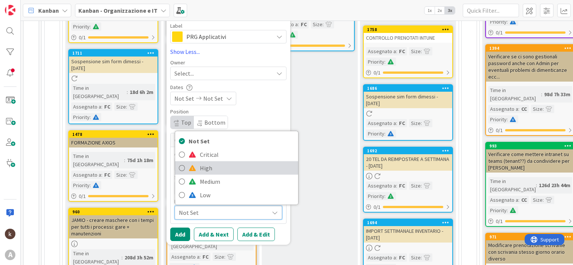
click at [203, 165] on span "High" at bounding box center [247, 168] width 94 height 11
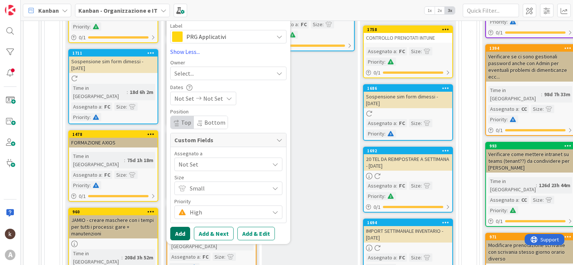
click at [175, 234] on button "Add" at bounding box center [180, 233] width 20 height 13
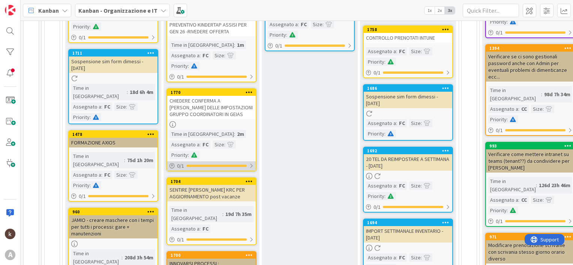
scroll to position [0, 0]
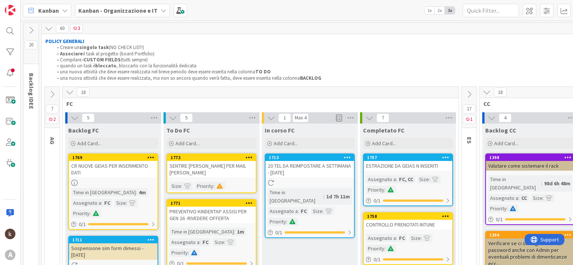
click at [235, 173] on div "SENTIRE [PERSON_NAME] PER MAIL [PERSON_NAME]" at bounding box center [211, 169] width 88 height 16
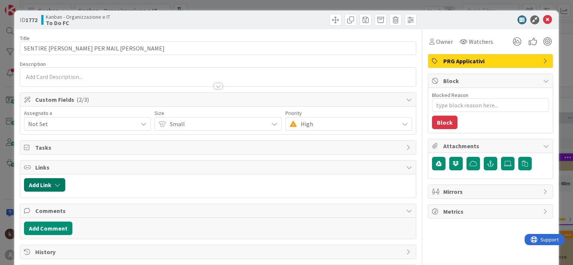
click at [42, 183] on button "Add Link" at bounding box center [44, 184] width 41 height 13
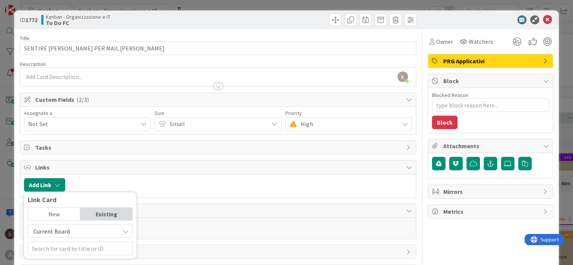
click at [69, 231] on span "Current Board" at bounding box center [74, 231] width 84 height 10
click at [69, 211] on span "All Boards" at bounding box center [84, 213] width 104 height 11
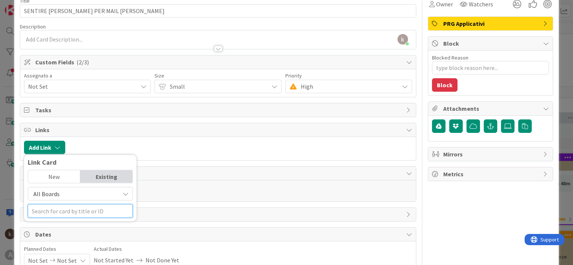
click at [69, 211] on input "text" at bounding box center [80, 211] width 105 height 13
click at [74, 191] on span "All Boards" at bounding box center [74, 194] width 84 height 10
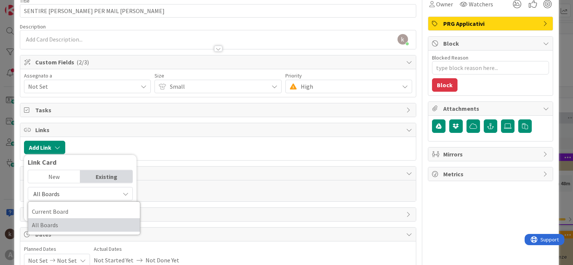
click at [65, 227] on span "All Boards" at bounding box center [84, 225] width 104 height 11
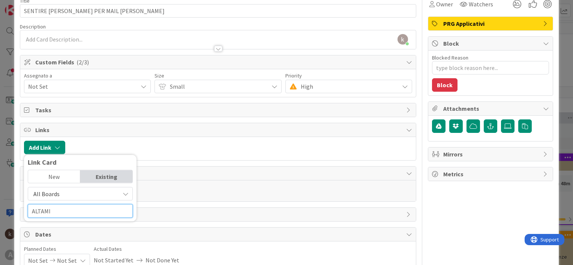
click at [65, 213] on input "ALTAMI" at bounding box center [80, 211] width 105 height 13
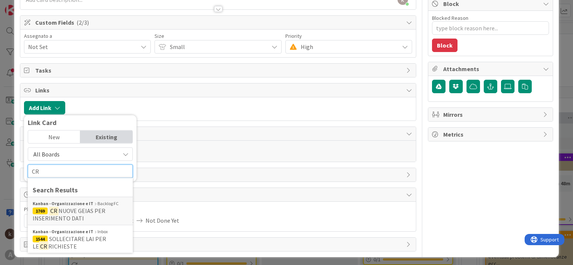
scroll to position [78, 0]
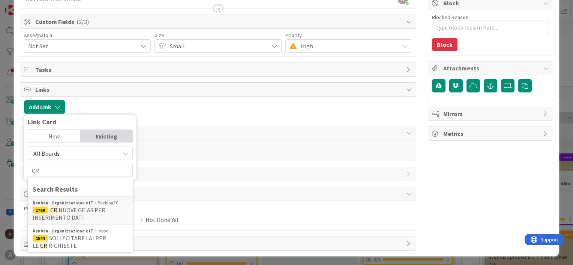
click at [81, 156] on span "All Boards" at bounding box center [74, 153] width 84 height 10
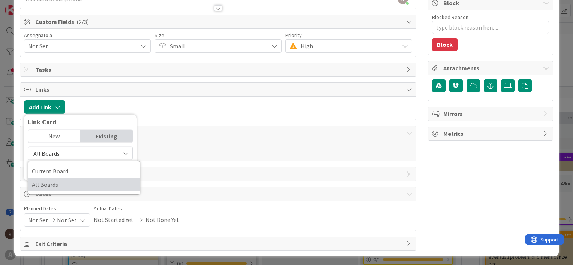
click at [69, 186] on span "All Boards" at bounding box center [84, 184] width 104 height 11
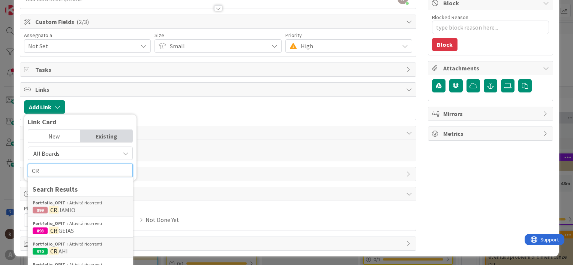
click at [69, 172] on input "CR" at bounding box center [80, 170] width 105 height 13
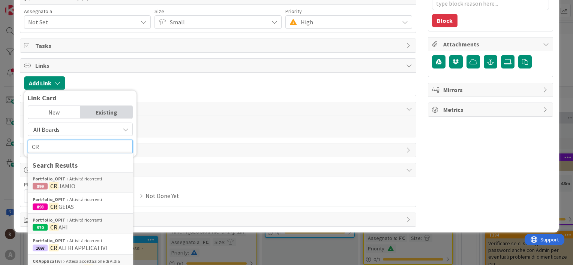
scroll to position [115, 0]
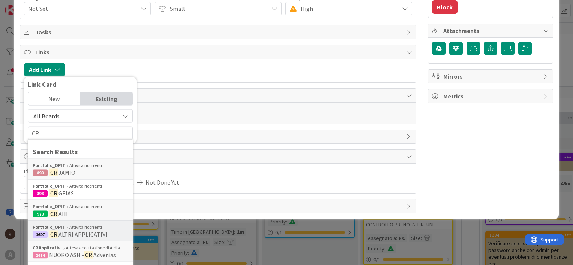
click at [89, 231] on span "ALTRI APPLICATIVI" at bounding box center [82, 234] width 49 height 7
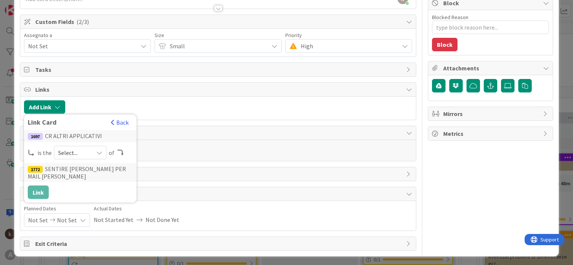
click at [93, 150] on div "Select..." at bounding box center [80, 152] width 52 height 13
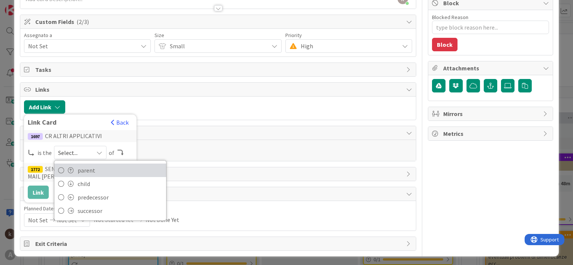
click at [86, 173] on span "parent" at bounding box center [120, 170] width 85 height 11
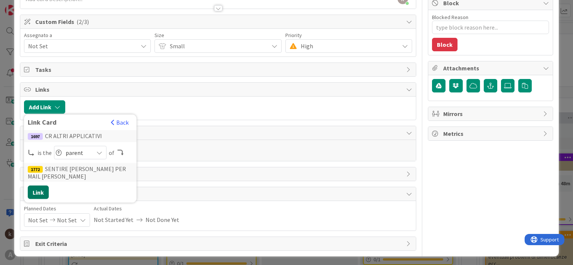
click at [39, 189] on button "Link" at bounding box center [38, 192] width 21 height 13
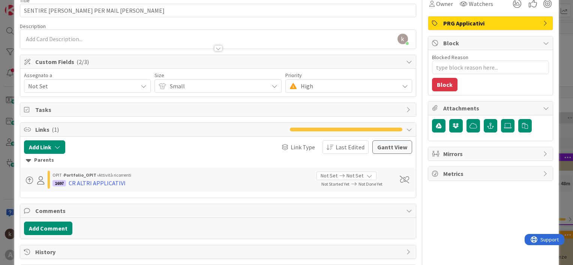
scroll to position [0, 0]
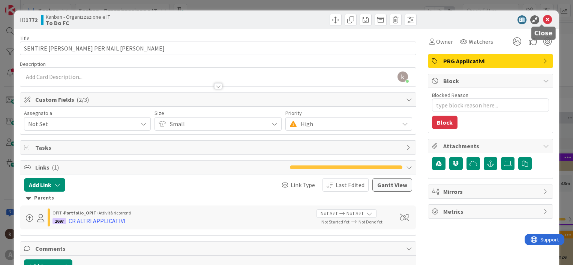
click at [543, 21] on icon at bounding box center [547, 19] width 9 height 9
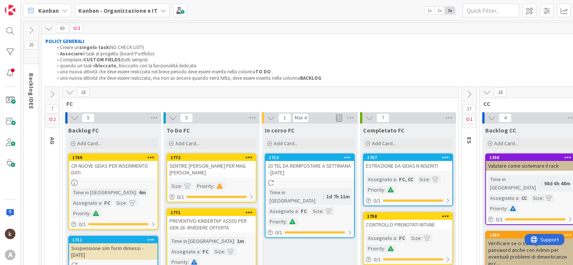
click at [234, 174] on div "SENTIRE [PERSON_NAME] PER MAIL [PERSON_NAME]" at bounding box center [211, 169] width 88 height 16
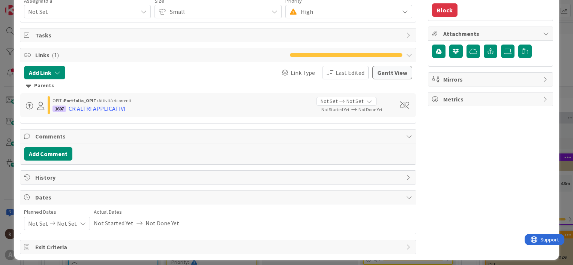
scroll to position [115, 0]
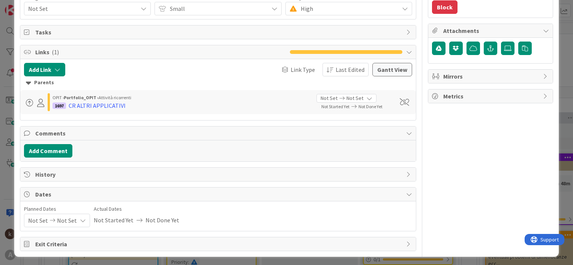
click at [78, 222] on div "Not Set Not Set" at bounding box center [57, 220] width 66 height 13
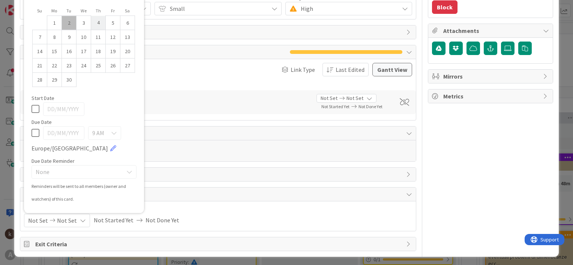
click at [93, 19] on td "4" at bounding box center [98, 23] width 15 height 14
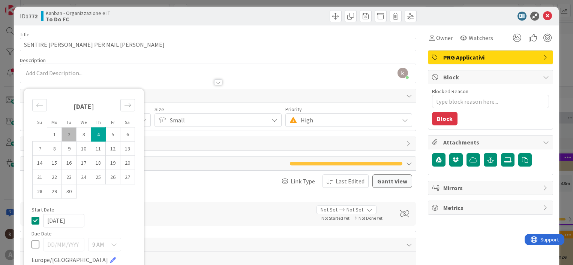
scroll to position [3, 0]
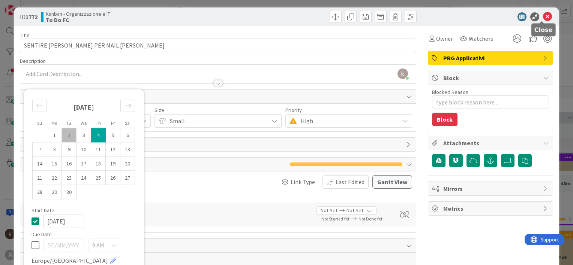
click at [543, 12] on icon at bounding box center [547, 16] width 9 height 9
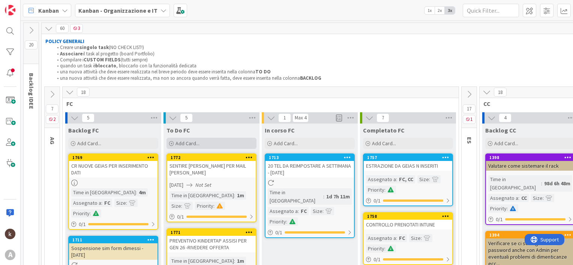
click at [223, 145] on div "Add Card..." at bounding box center [211, 143] width 90 height 11
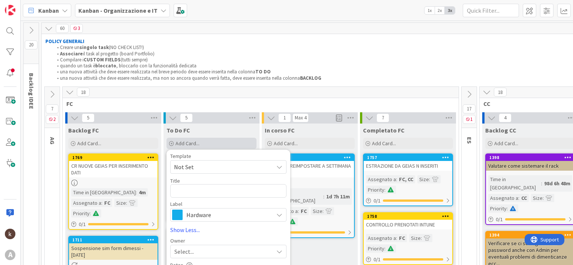
click at [223, 145] on div "Add Card..." at bounding box center [211, 143] width 90 height 11
